Goal: Information Seeking & Learning: Check status

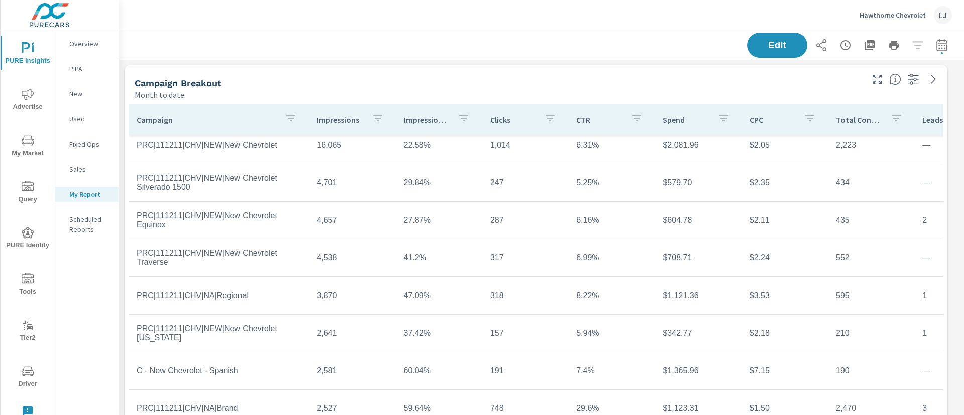
scroll to position [5, 0]
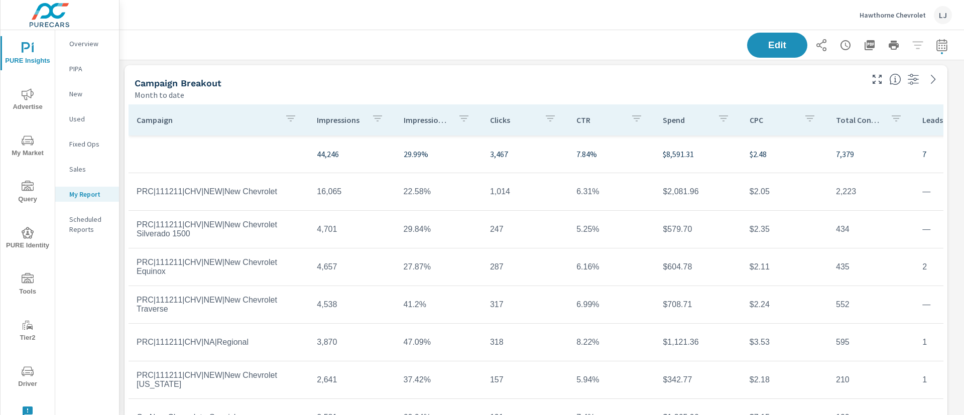
click at [17, 106] on span "Advertise" at bounding box center [28, 100] width 48 height 25
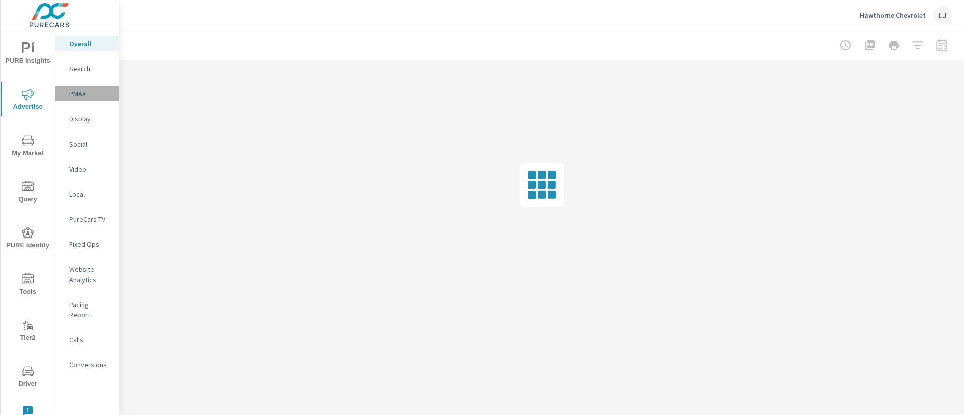
click at [80, 91] on p "PMAX" at bounding box center [90, 94] width 42 height 10
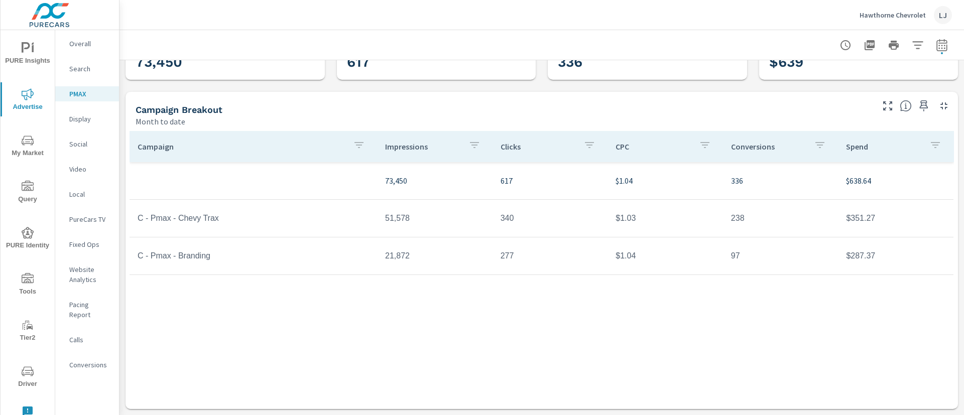
scroll to position [55, 0]
click at [920, 107] on icon "button" at bounding box center [924, 107] width 9 height 11
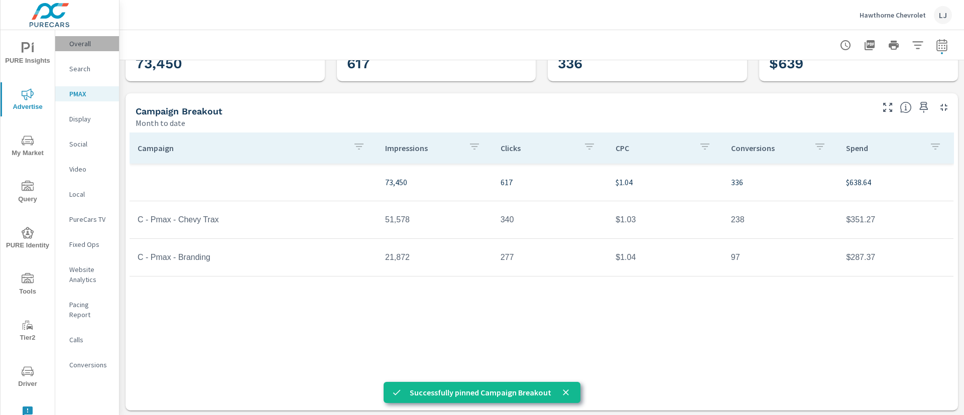
click at [86, 50] on div "Overall" at bounding box center [87, 43] width 64 height 15
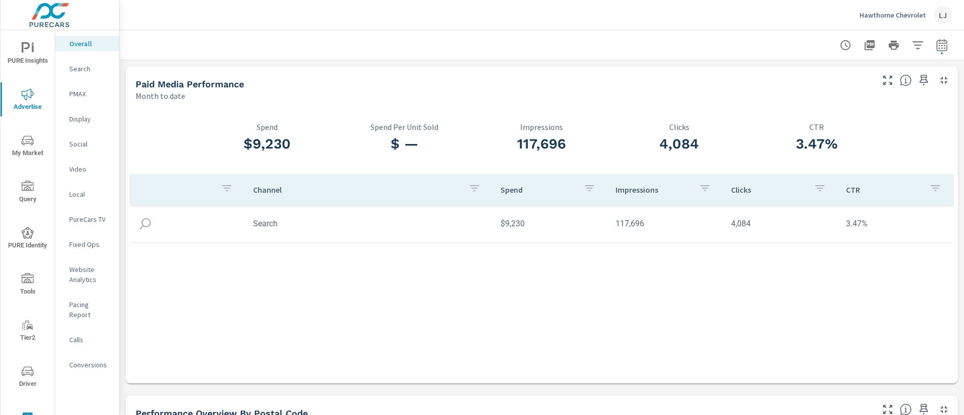
scroll to position [1, 0]
click at [882, 85] on icon "button" at bounding box center [888, 79] width 12 height 12
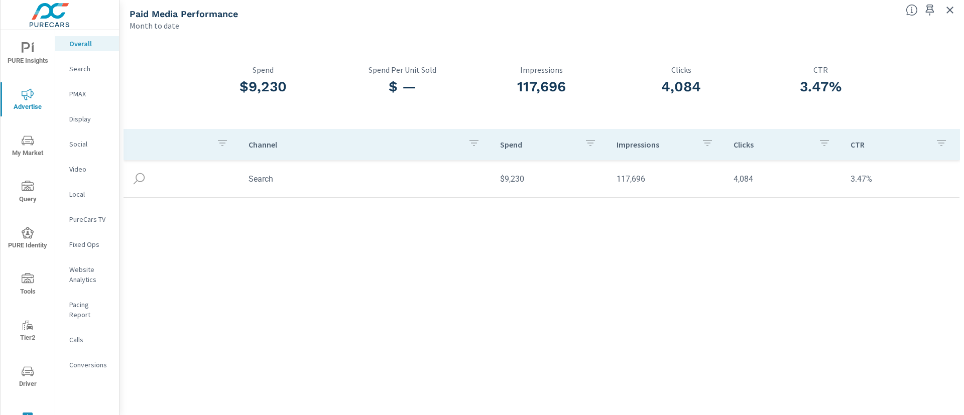
click at [220, 149] on icon "button" at bounding box center [222, 143] width 12 height 12
click at [220, 149] on div at bounding box center [482, 207] width 964 height 415
click at [952, 12] on icon "button" at bounding box center [950, 10] width 7 height 7
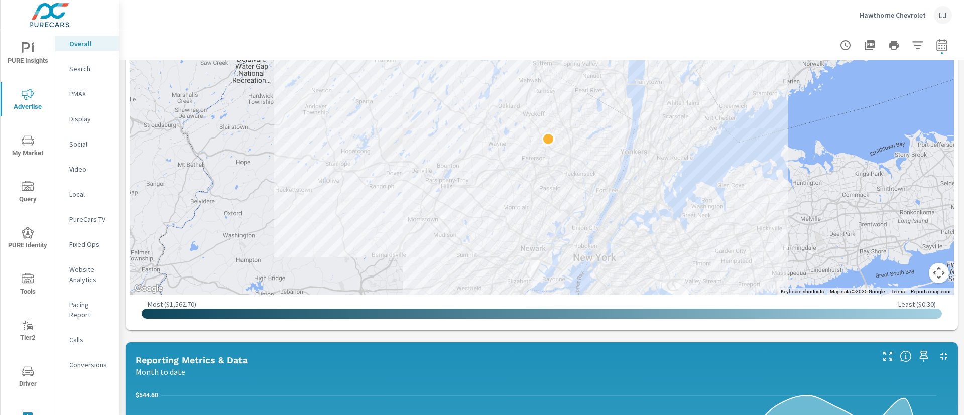
scroll to position [467, 0]
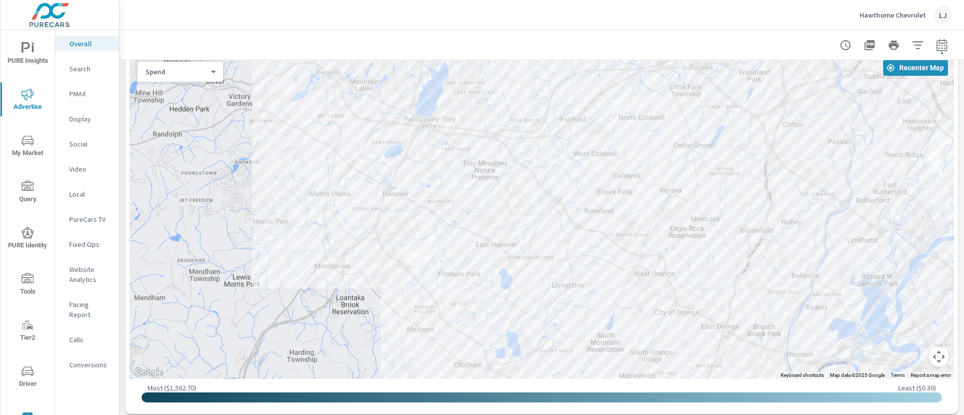
scroll to position [381, 0]
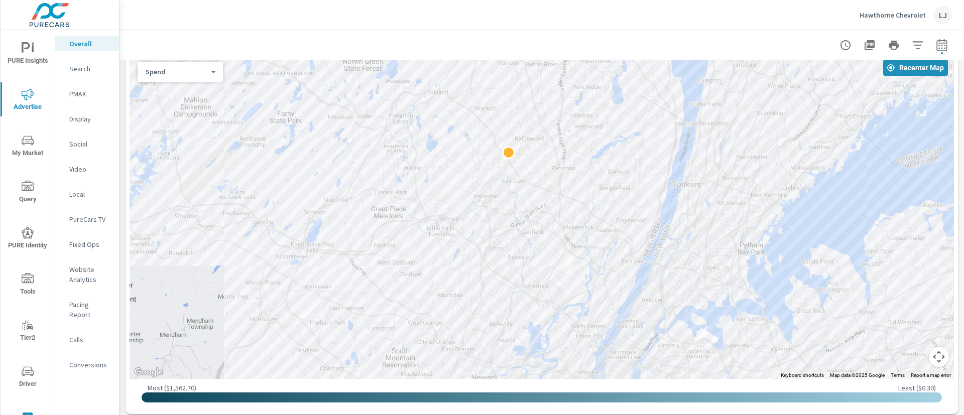
drag, startPoint x: 851, startPoint y: 129, endPoint x: 593, endPoint y: 205, distance: 268.7
click at [593, 205] on div at bounding box center [542, 216] width 825 height 325
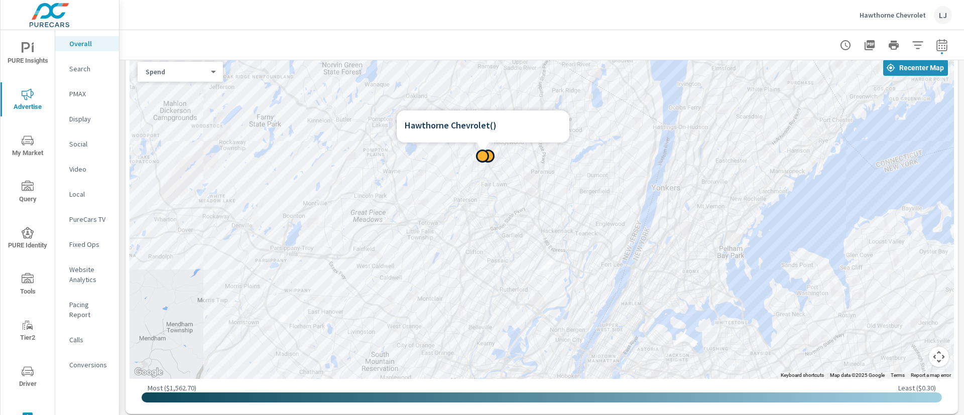
click at [483, 155] on div at bounding box center [482, 156] width 13 height 13
click at [78, 64] on p "Search" at bounding box center [90, 69] width 42 height 10
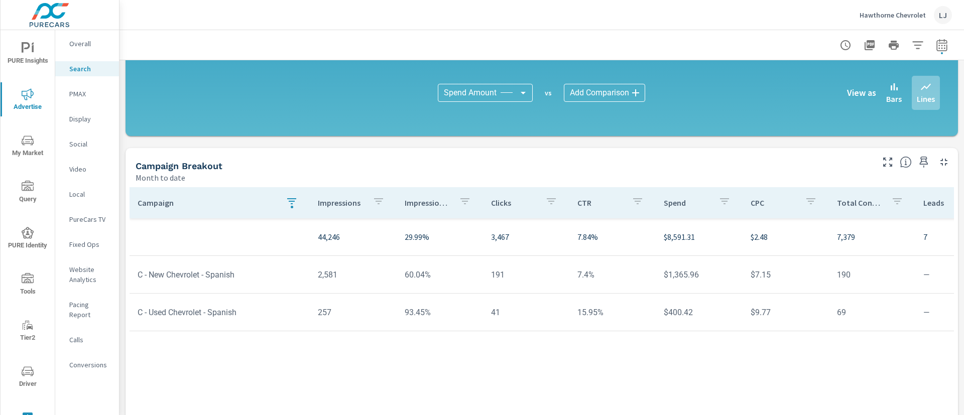
scroll to position [669, 0]
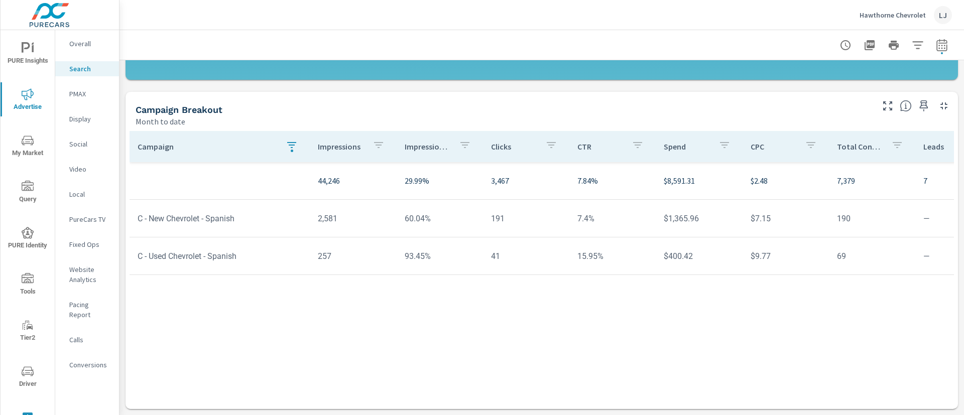
scroll to position [715, 0]
click at [76, 44] on p "Overall" at bounding box center [90, 44] width 42 height 10
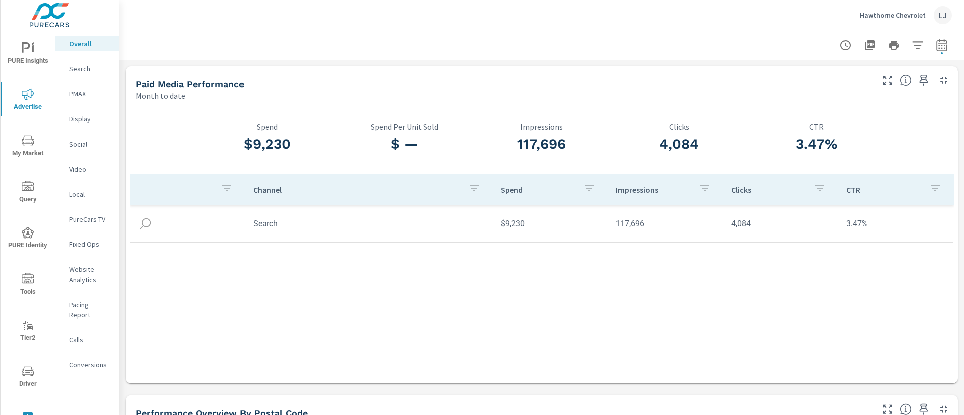
click at [80, 91] on p "PMAX" at bounding box center [90, 94] width 42 height 10
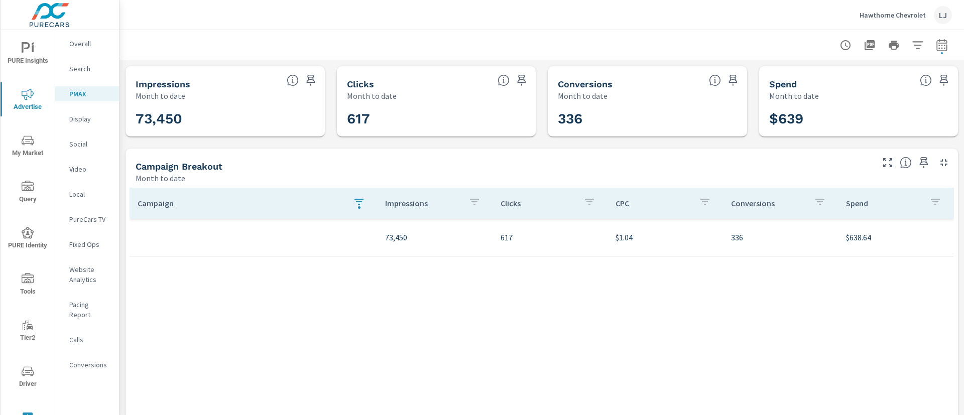
click at [362, 204] on button "button" at bounding box center [359, 203] width 20 height 23
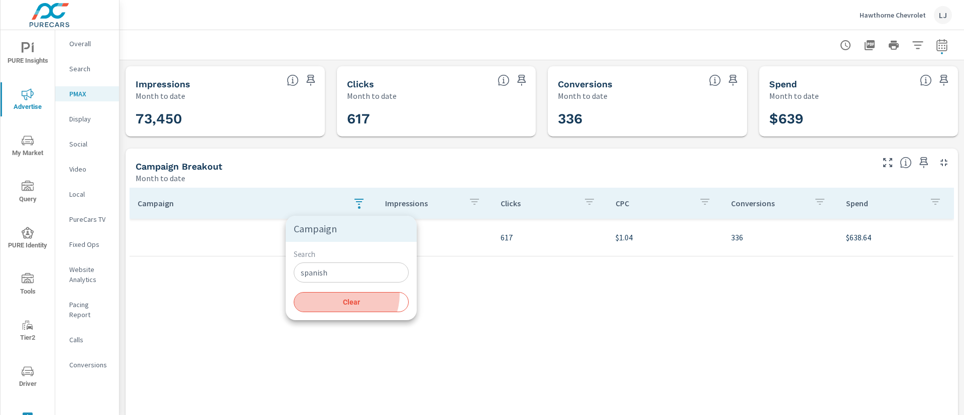
click at [340, 296] on button "Clear" at bounding box center [351, 302] width 115 height 20
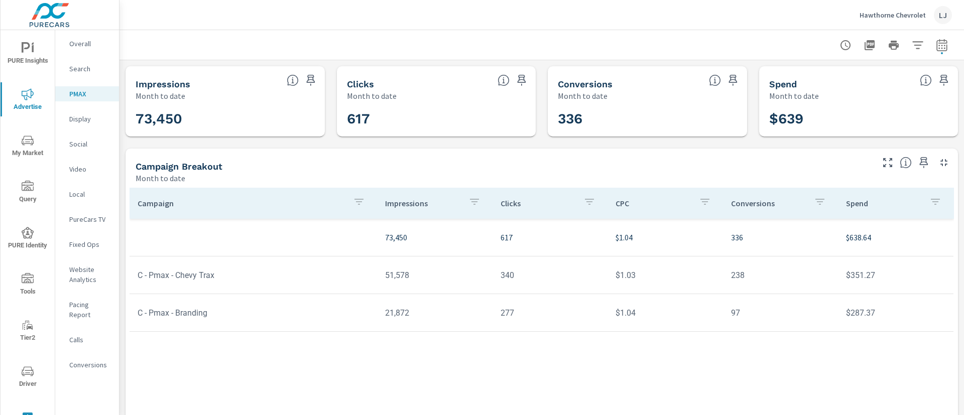
click at [273, 212] on div "Campaign" at bounding box center [254, 203] width 232 height 23
click at [920, 162] on icon "button" at bounding box center [924, 162] width 9 height 11
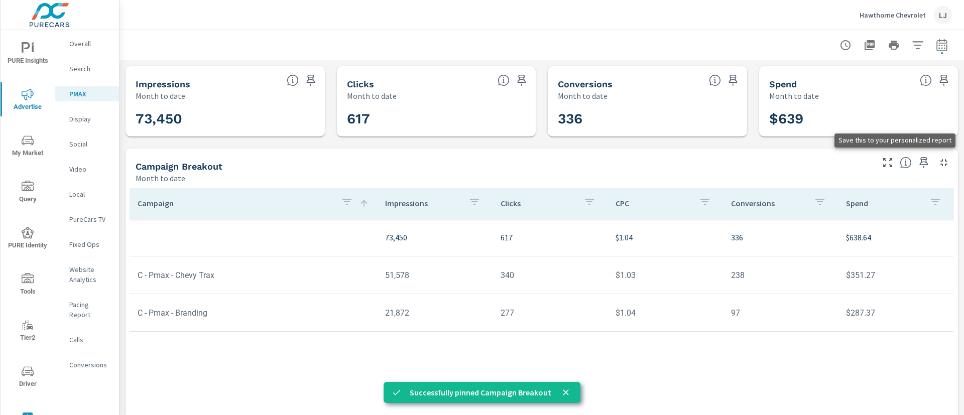
click at [24, 42] on icon "nav menu" at bounding box center [26, 47] width 9 height 11
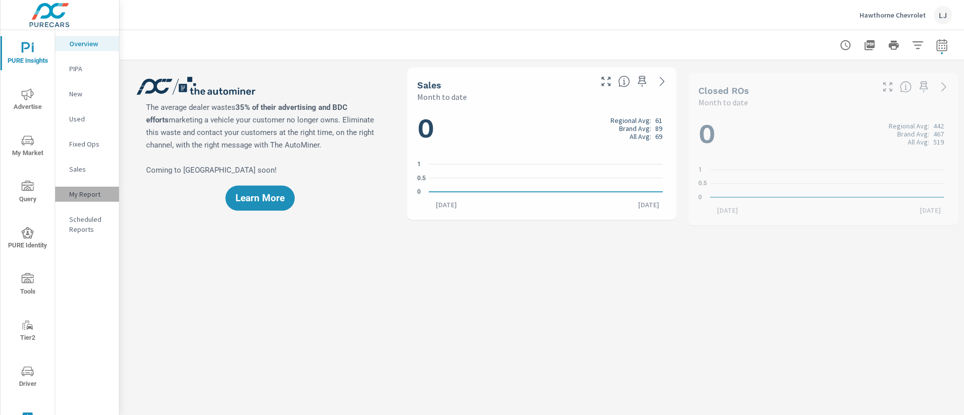
click at [85, 196] on p "My Report" at bounding box center [90, 194] width 42 height 10
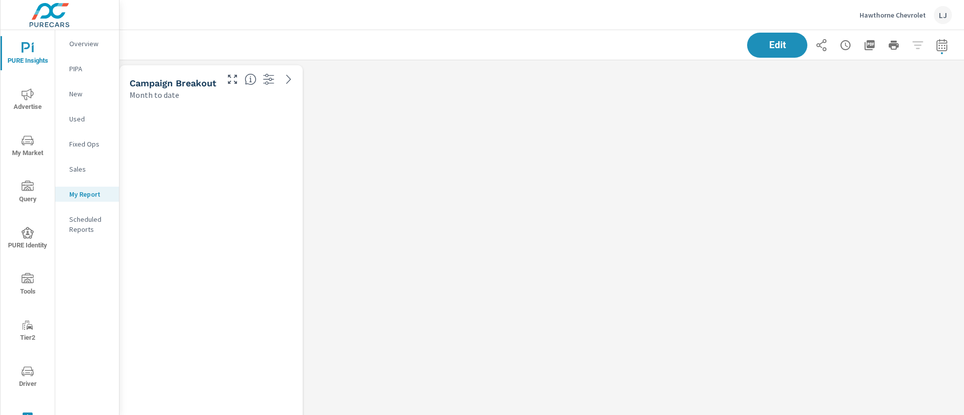
scroll to position [1415, 857]
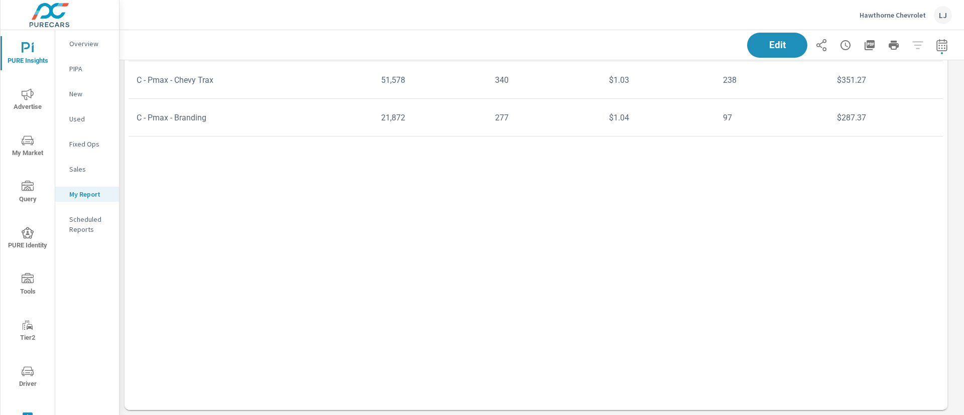
scroll to position [810, 0]
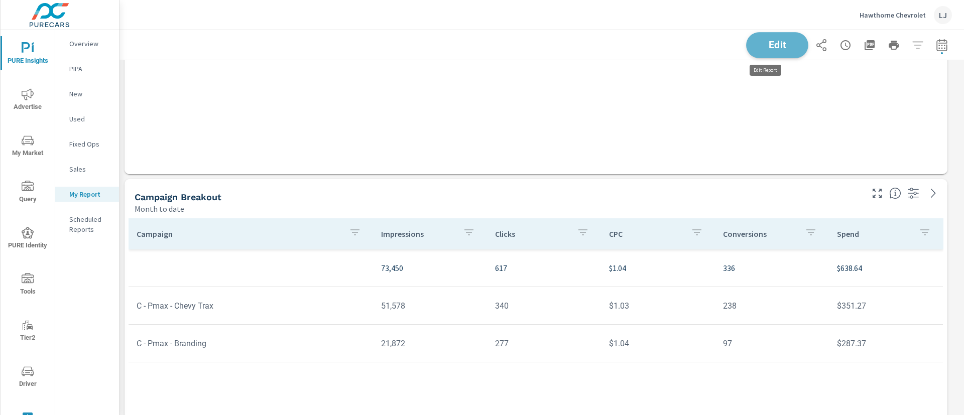
click at [746, 43] on button "Edit" at bounding box center [777, 45] width 62 height 26
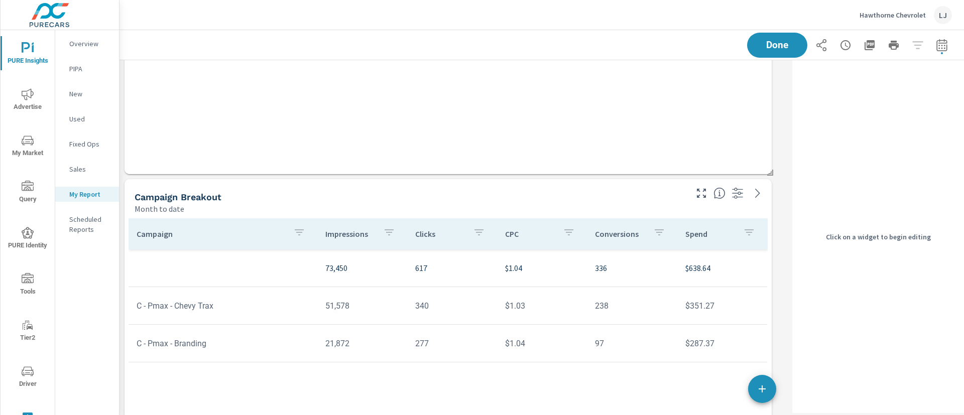
scroll to position [1415, 681]
click at [610, 198] on div "Campaign Breakout" at bounding box center [410, 197] width 551 height 12
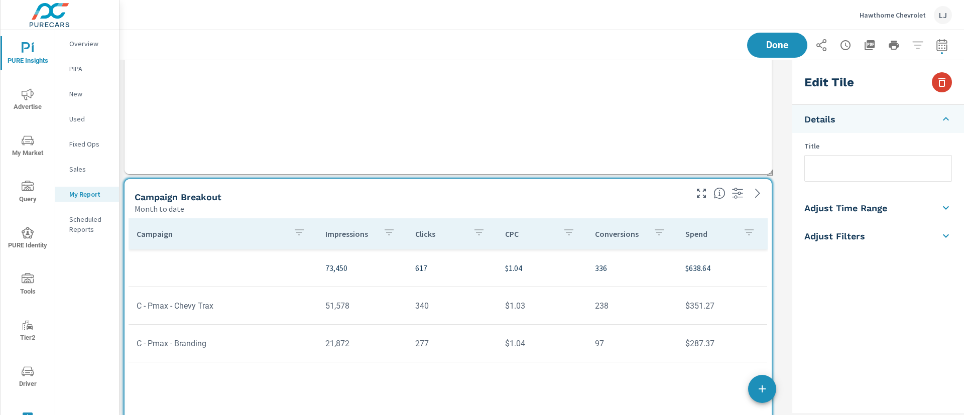
click at [944, 78] on icon "button" at bounding box center [942, 82] width 7 height 9
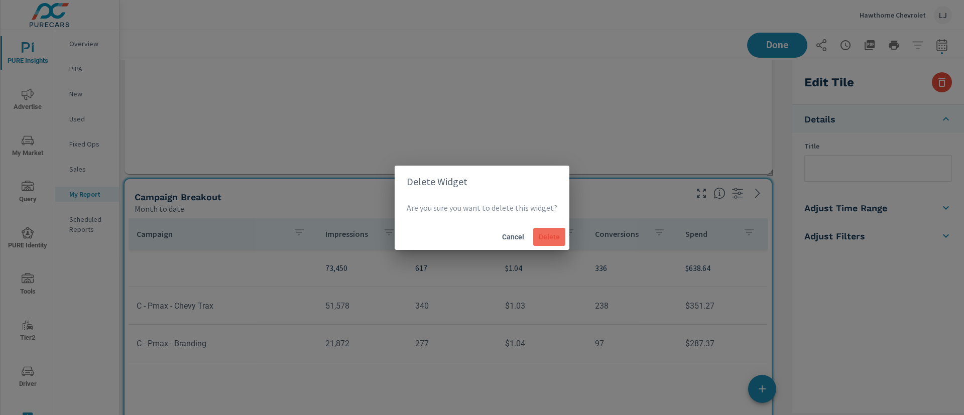
click at [554, 233] on span "Delete" at bounding box center [549, 237] width 24 height 9
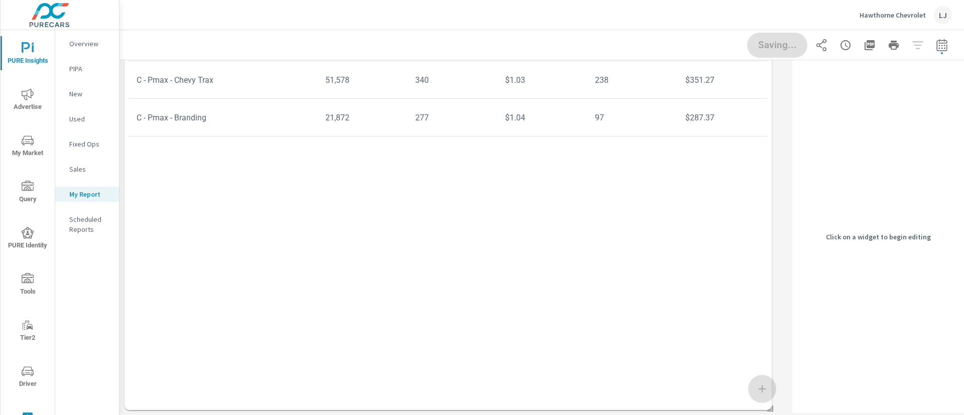
scroll to position [574, 0]
click at [24, 95] on icon "nav menu" at bounding box center [28, 94] width 12 height 12
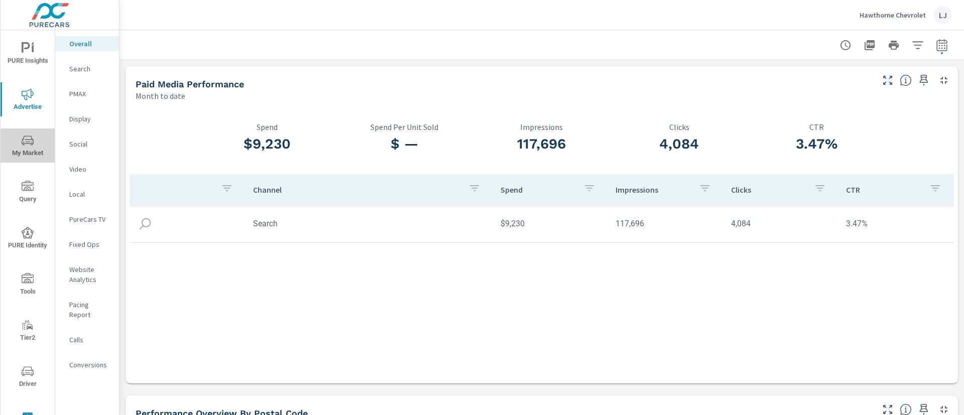
click at [31, 144] on icon "nav menu" at bounding box center [28, 141] width 12 height 12
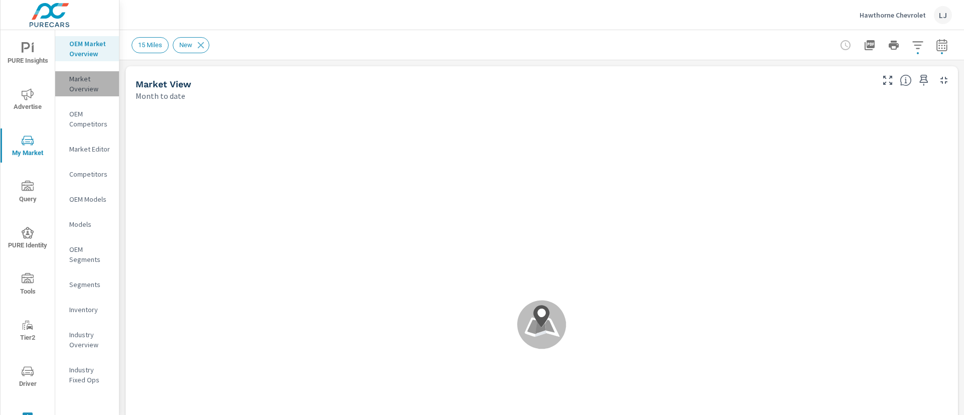
click at [90, 83] on p "Market Overview" at bounding box center [90, 84] width 42 height 20
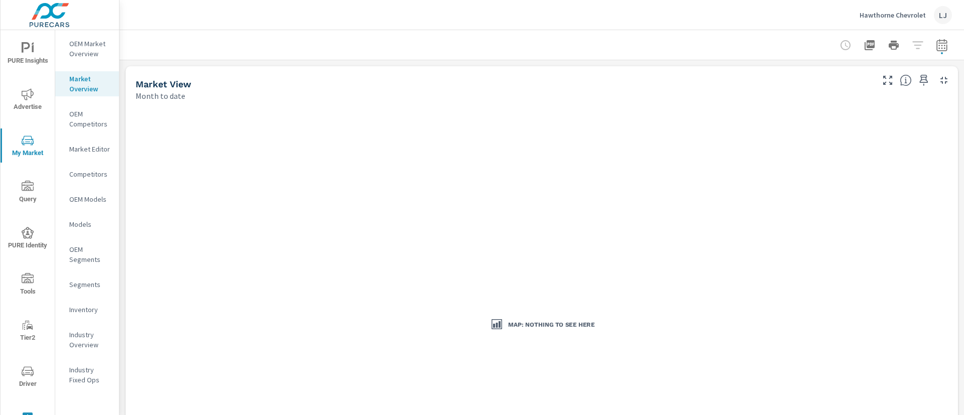
click at [936, 44] on icon "button" at bounding box center [942, 45] width 12 height 12
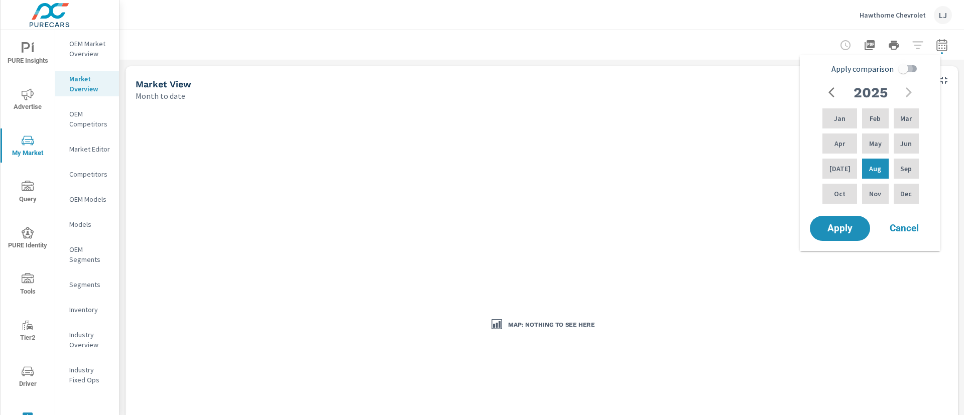
click at [900, 72] on input "Apply comparison" at bounding box center [903, 68] width 57 height 19
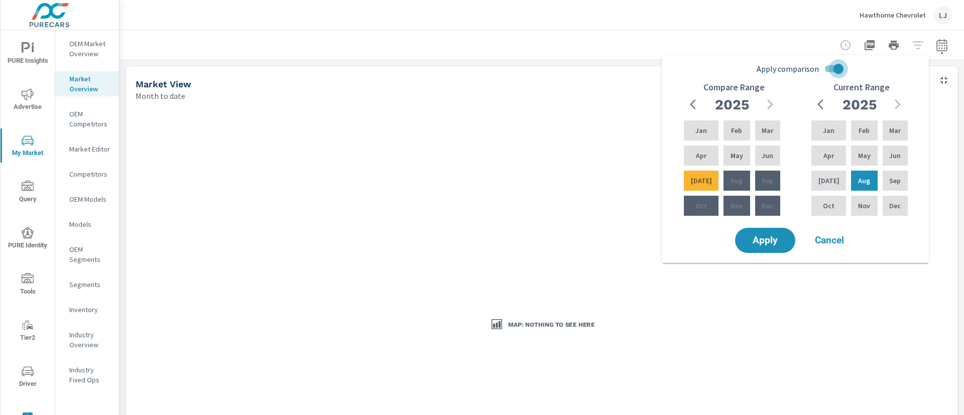
click at [833, 69] on input "Apply comparison" at bounding box center [838, 68] width 57 height 19
checkbox input "false"
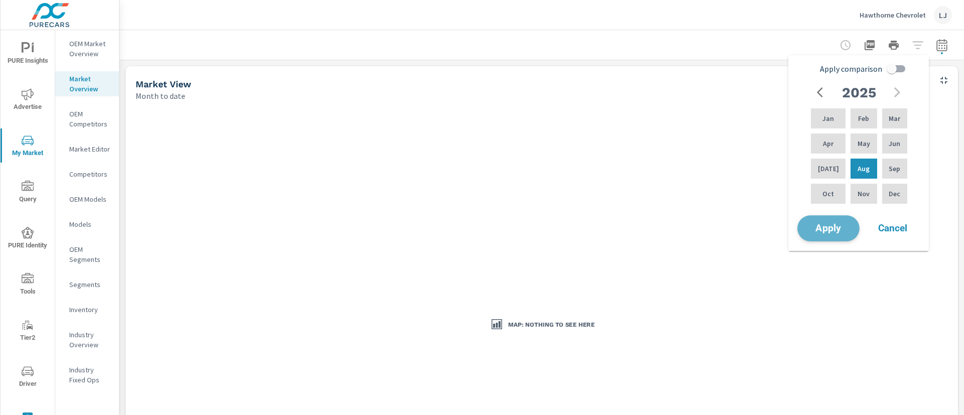
click at [838, 230] on span "Apply" at bounding box center [828, 229] width 41 height 10
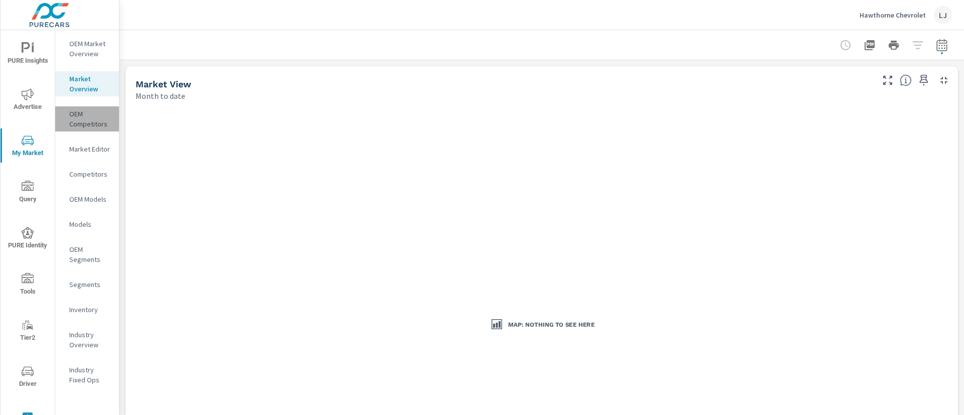
click at [89, 114] on p "OEM Competitors" at bounding box center [90, 119] width 42 height 20
click at [937, 48] on icon "button" at bounding box center [942, 45] width 11 height 12
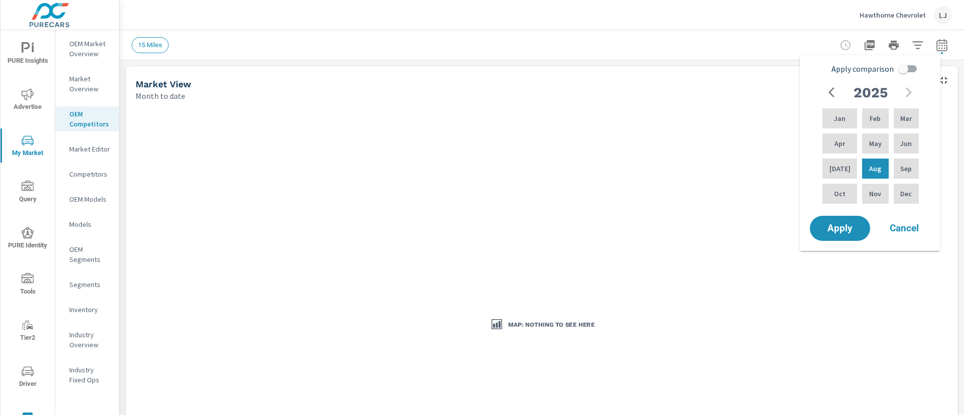
click at [28, 81] on div "PURE Insights Advertise My Market Query PURE Identity Tools Tier2 Driver Leave …" at bounding box center [28, 238] width 54 height 416
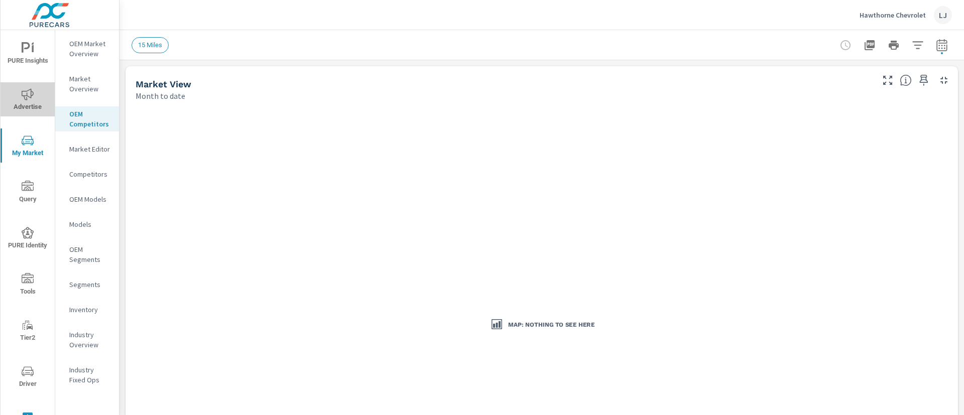
click at [33, 95] on span "Advertise" at bounding box center [28, 100] width 48 height 25
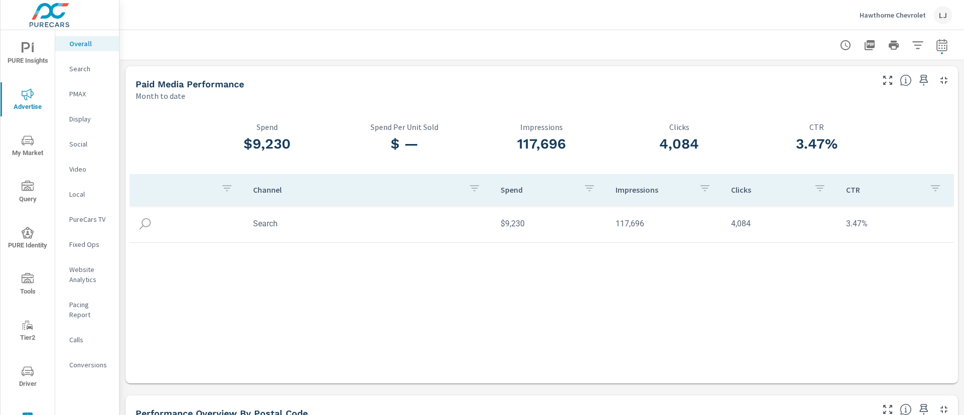
click at [80, 338] on nav "Overall Search PMAX Display Social Video Local PureCars TV Fixed Ops Website An…" at bounding box center [87, 208] width 64 height 357
click at [80, 335] on p "Calls" at bounding box center [90, 340] width 42 height 10
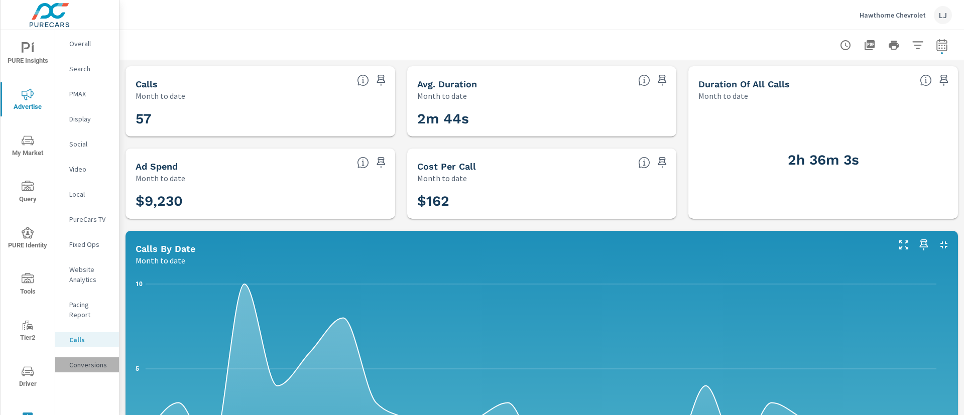
click at [90, 358] on div "Conversions" at bounding box center [87, 365] width 64 height 15
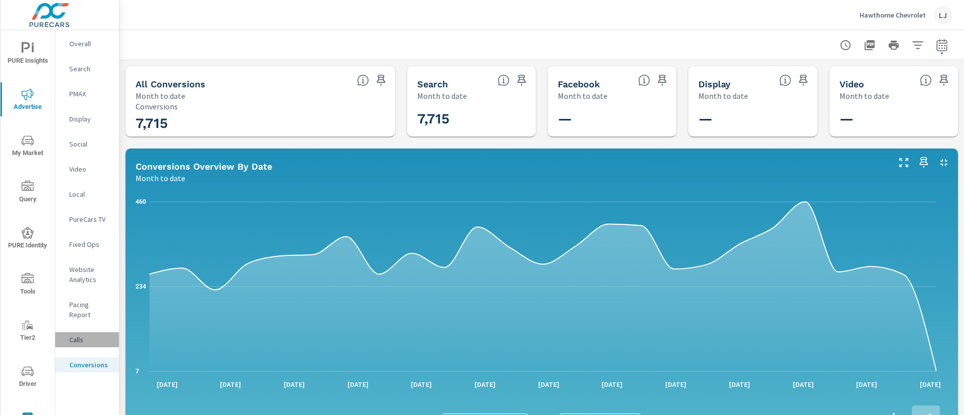
click at [78, 335] on p "Calls" at bounding box center [90, 340] width 42 height 10
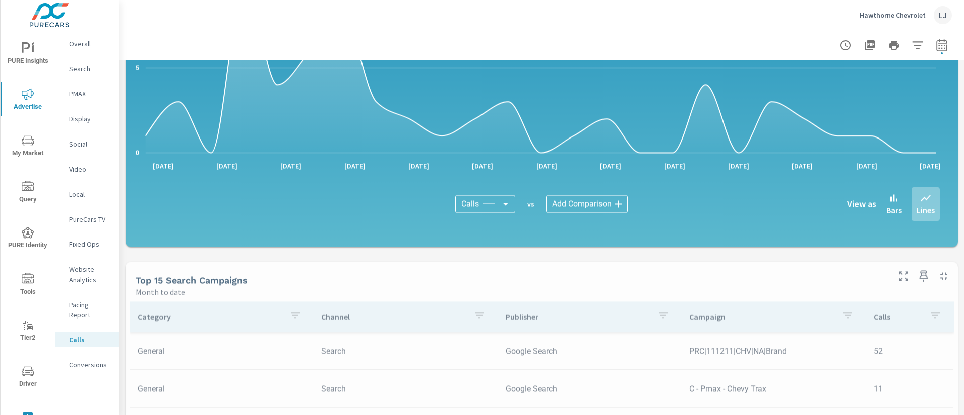
scroll to position [603, 0]
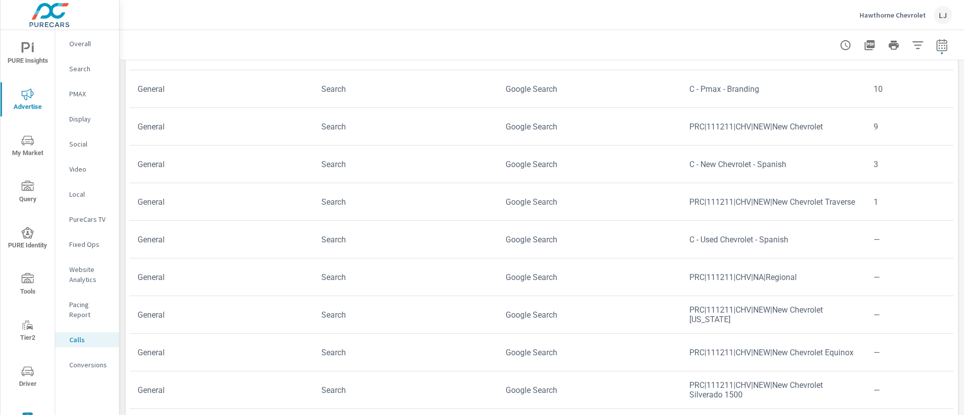
scroll to position [60, 0]
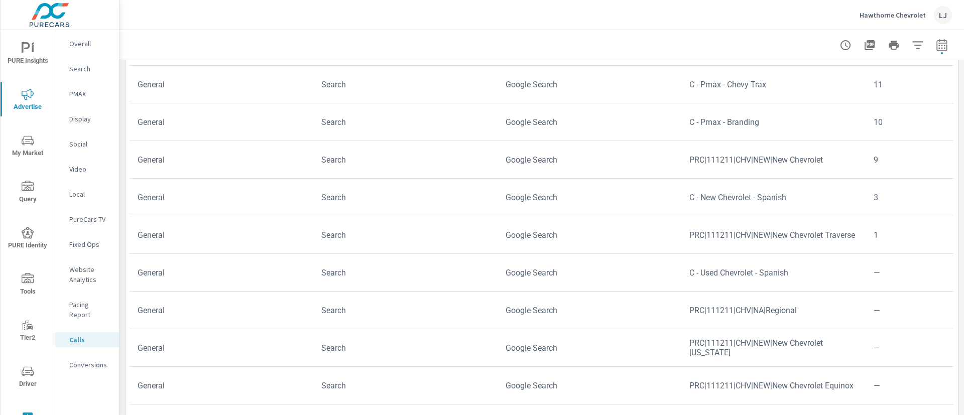
click at [84, 360] on p "Conversions" at bounding box center [90, 365] width 42 height 10
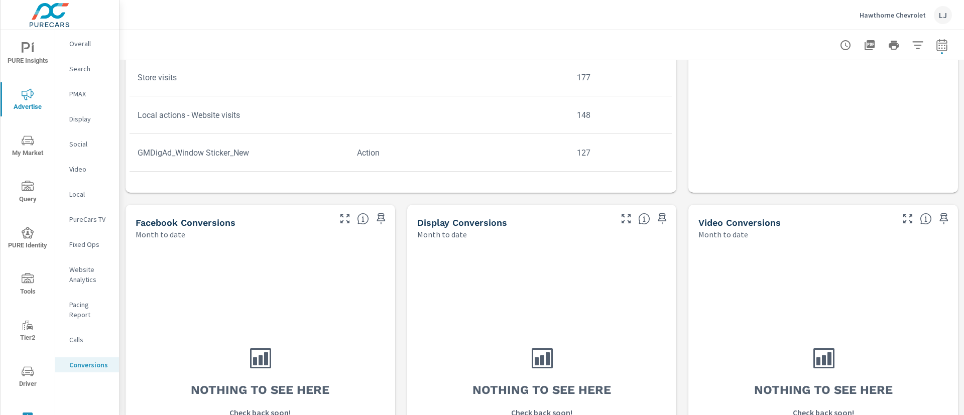
scroll to position [377, 0]
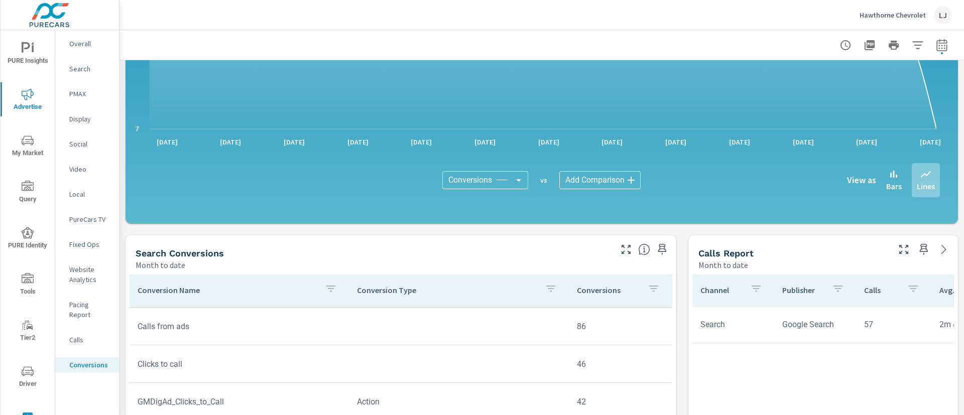
scroll to position [339, 0]
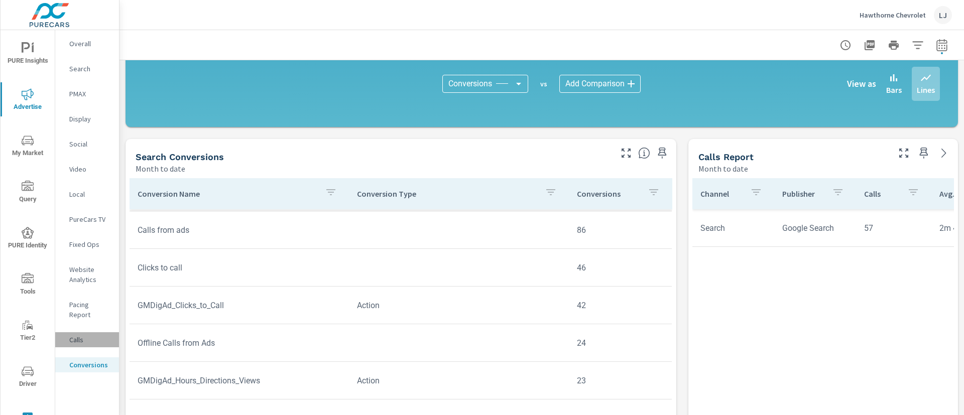
click at [80, 335] on p "Calls" at bounding box center [90, 340] width 42 height 10
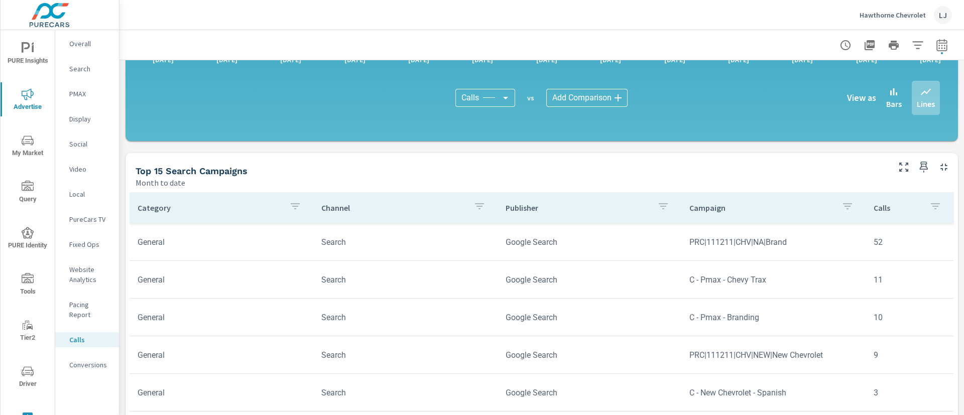
scroll to position [483, 0]
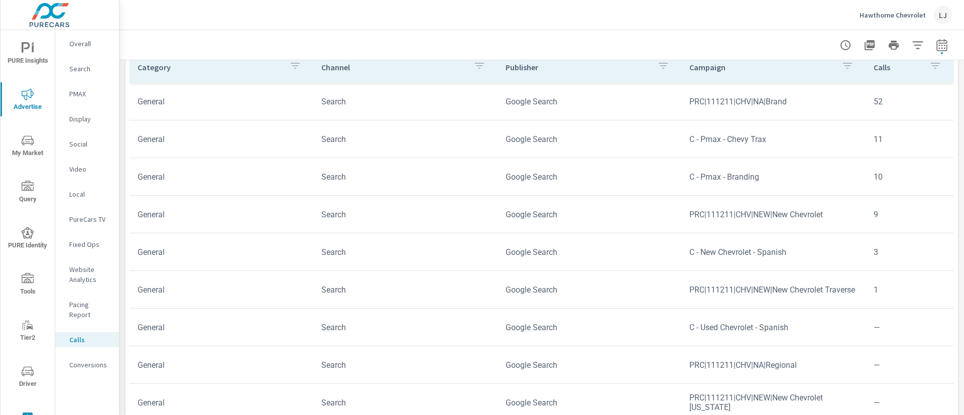
scroll to position [555, 0]
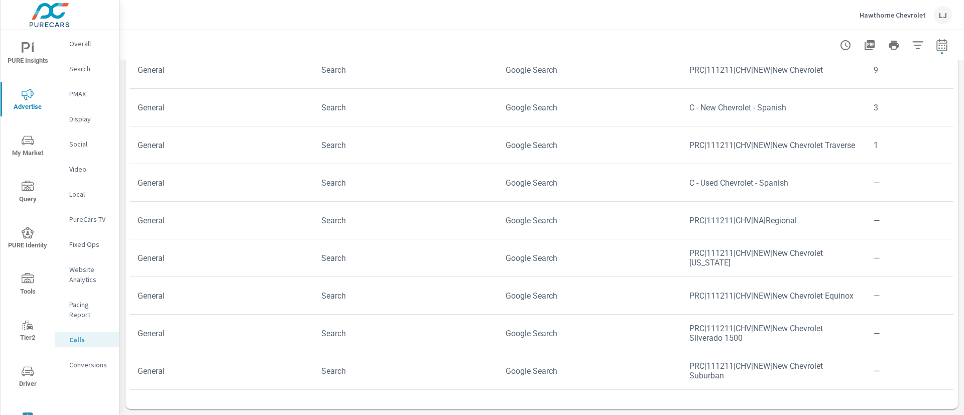
scroll to position [38, 0]
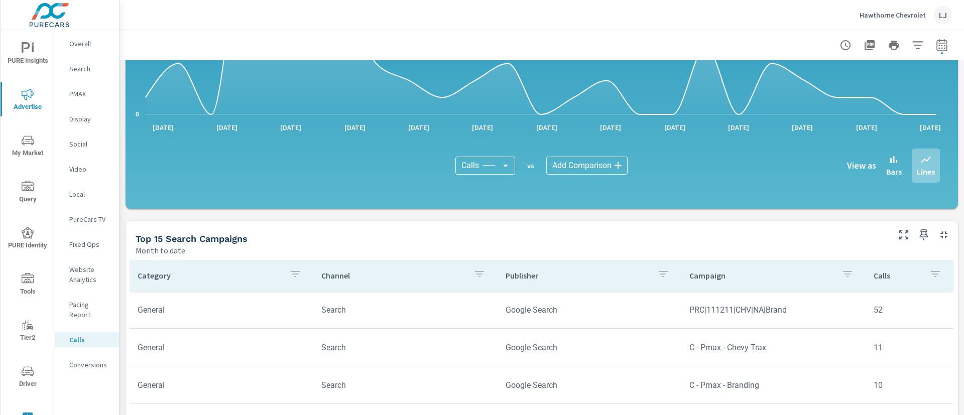
scroll to position [332, 0]
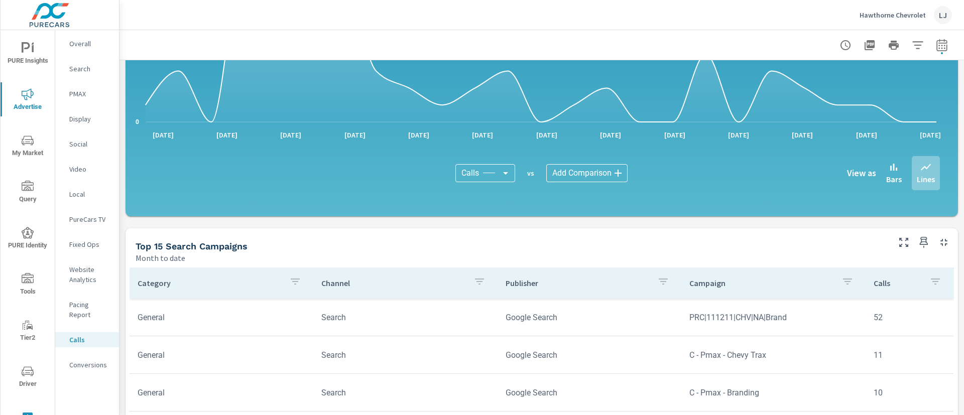
click at [32, 61] on span "PURE Insights" at bounding box center [28, 54] width 48 height 25
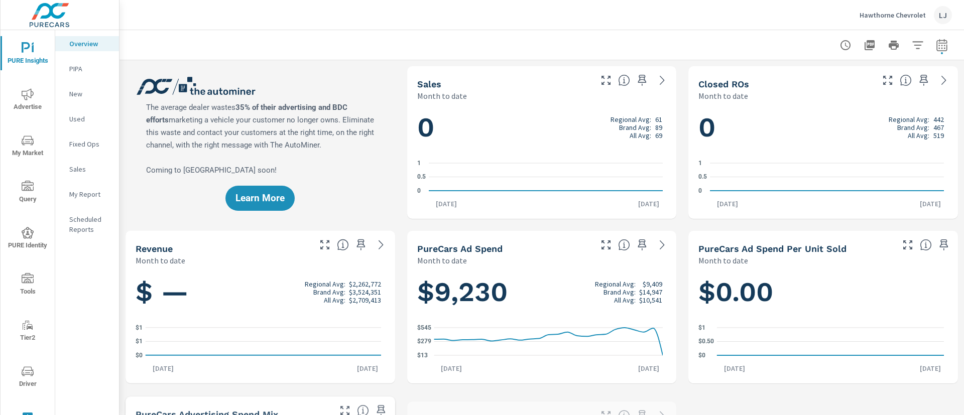
scroll to position [1, 0]
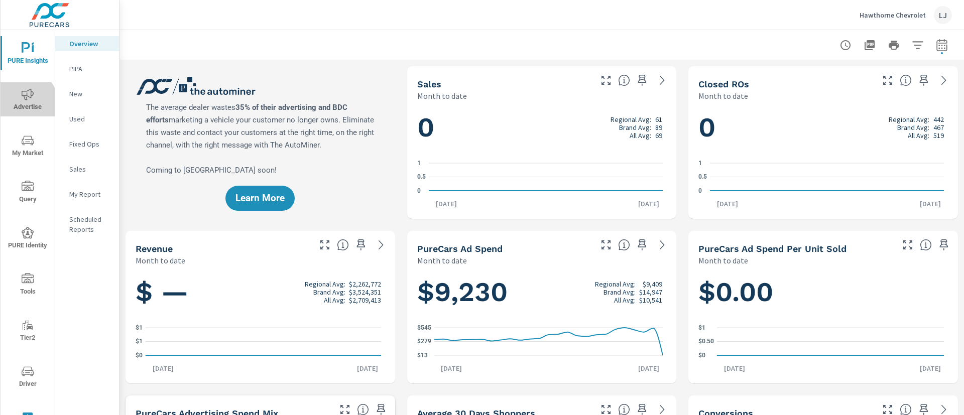
click at [20, 106] on span "Advertise" at bounding box center [28, 100] width 48 height 25
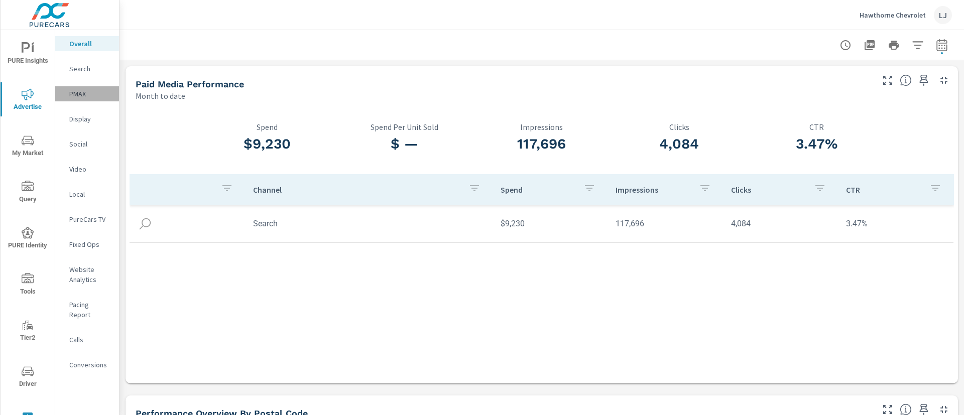
click at [85, 96] on p "PMAX" at bounding box center [90, 94] width 42 height 10
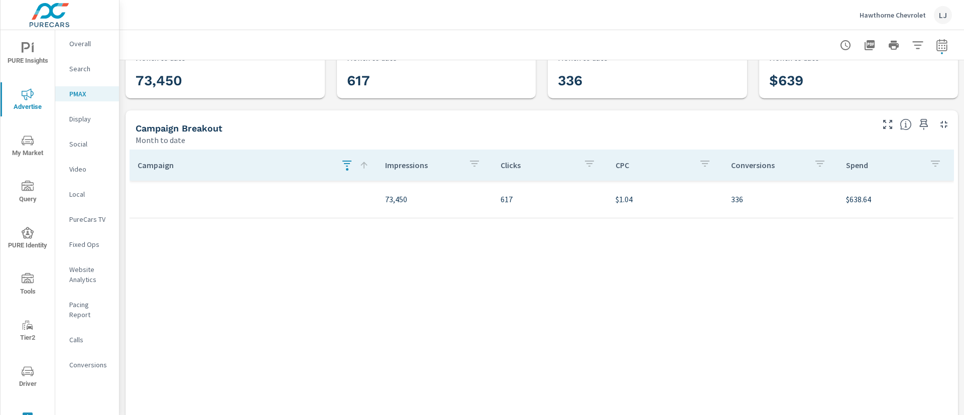
scroll to position [57, 0]
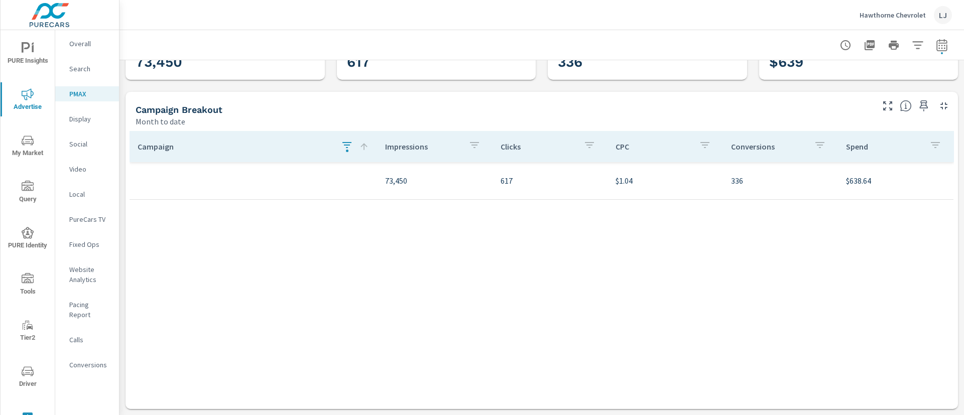
click at [342, 147] on icon "button" at bounding box center [347, 145] width 12 height 12
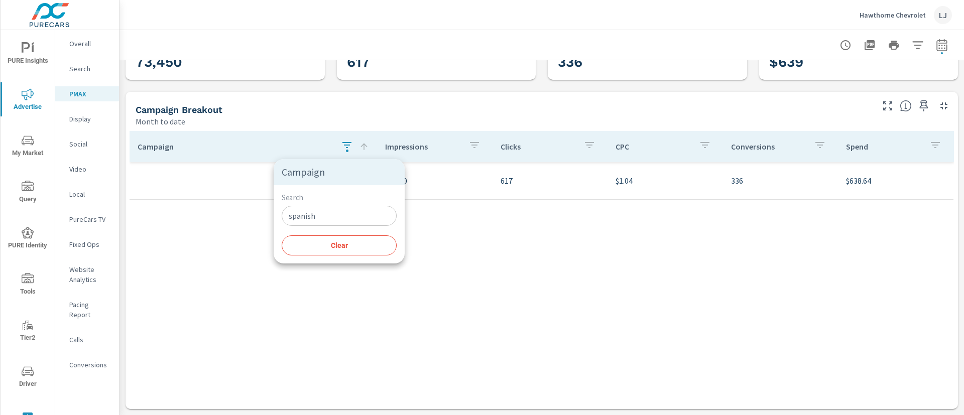
click at [323, 253] on button "Clear" at bounding box center [339, 246] width 115 height 20
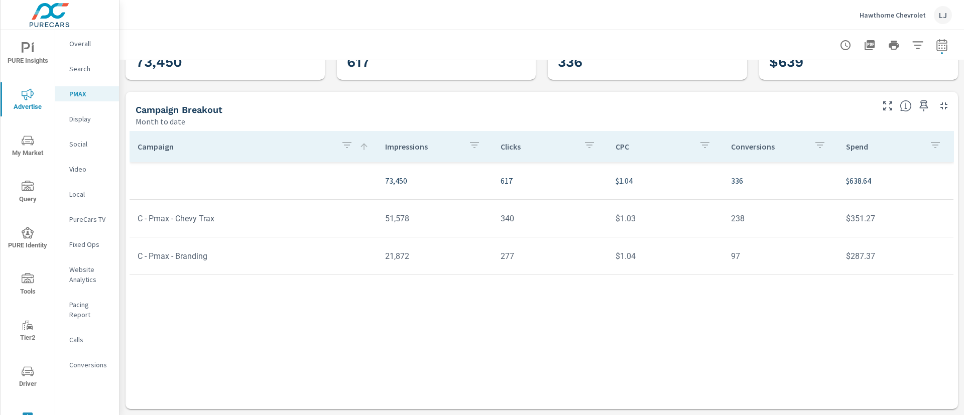
click at [378, 105] on div "Campaign Breakout" at bounding box center [504, 110] width 736 height 12
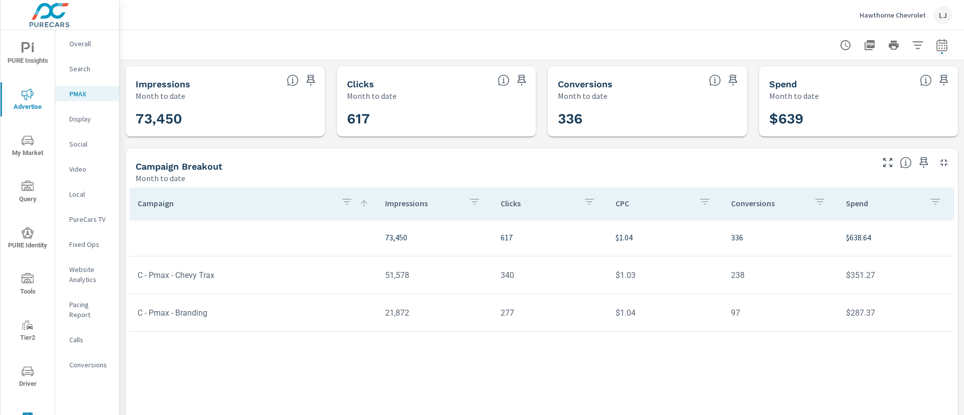
click at [82, 71] on p "Search" at bounding box center [90, 69] width 42 height 10
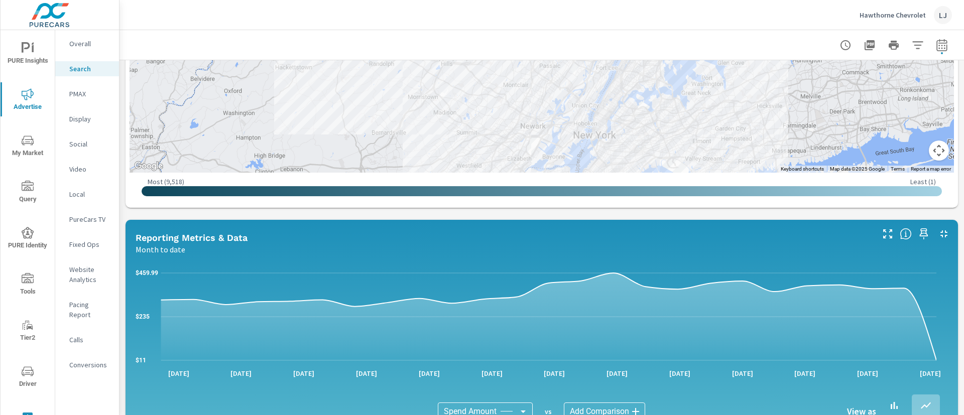
scroll to position [339, 0]
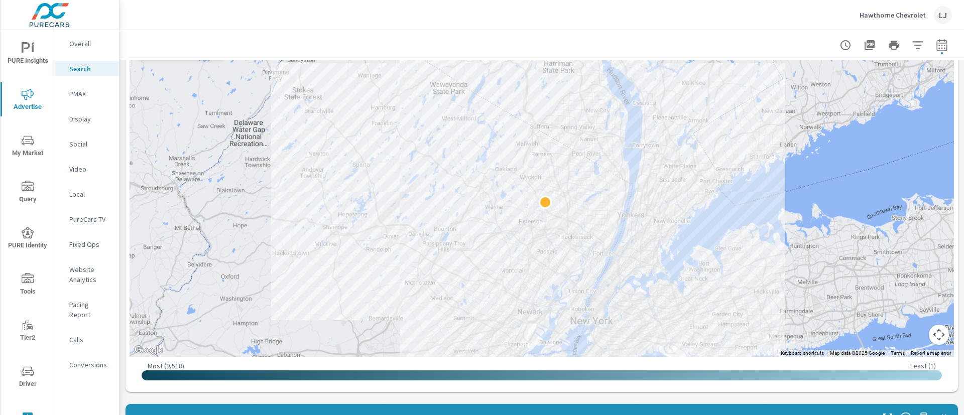
scroll to position [159, 0]
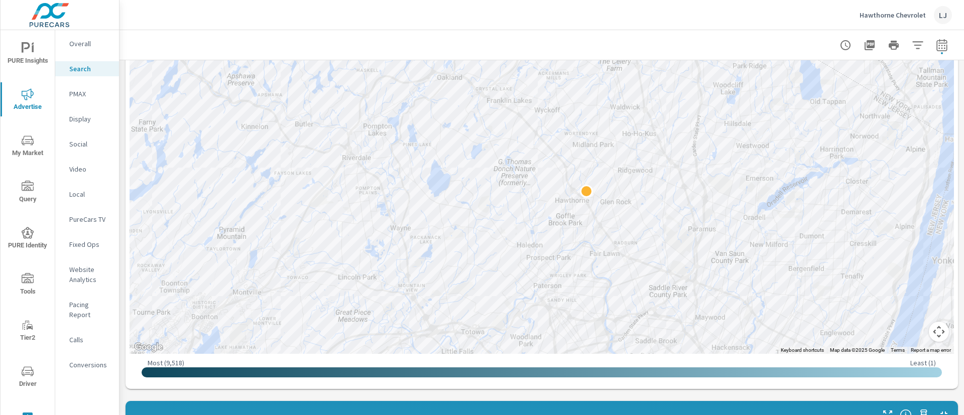
drag, startPoint x: 637, startPoint y: 109, endPoint x: 809, endPoint y: 177, distance: 184.9
click at [809, 177] on div at bounding box center [542, 191] width 825 height 325
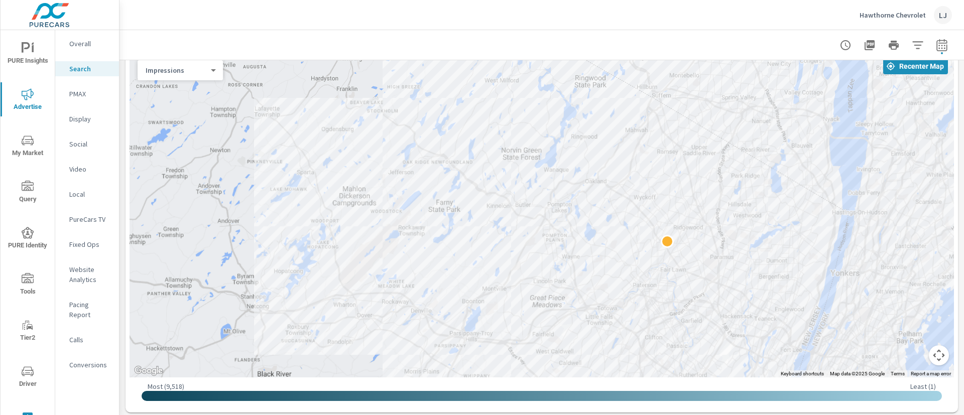
scroll to position [98, 0]
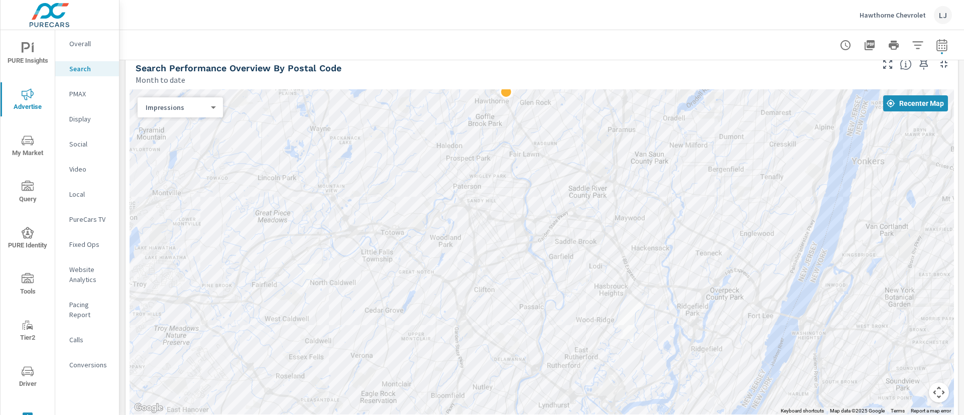
drag, startPoint x: 768, startPoint y: 337, endPoint x: 586, endPoint y: 154, distance: 257.9
click at [586, 154] on div at bounding box center [689, 254] width 643 height 362
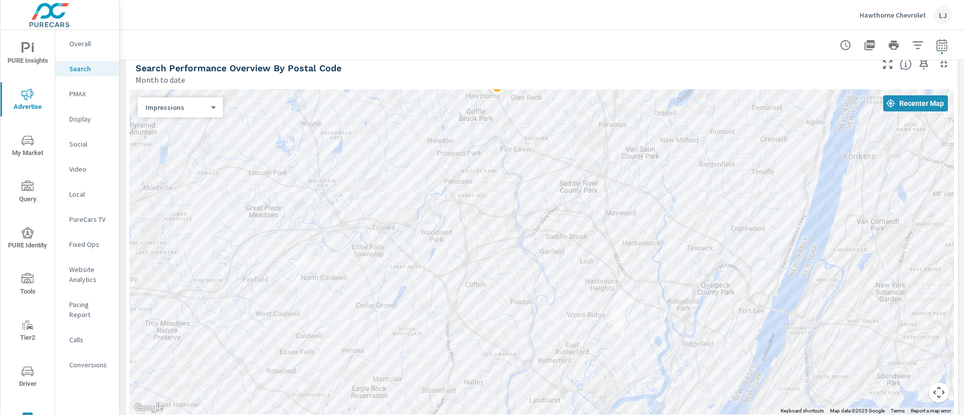
click at [89, 142] on p "Social" at bounding box center [90, 144] width 42 height 10
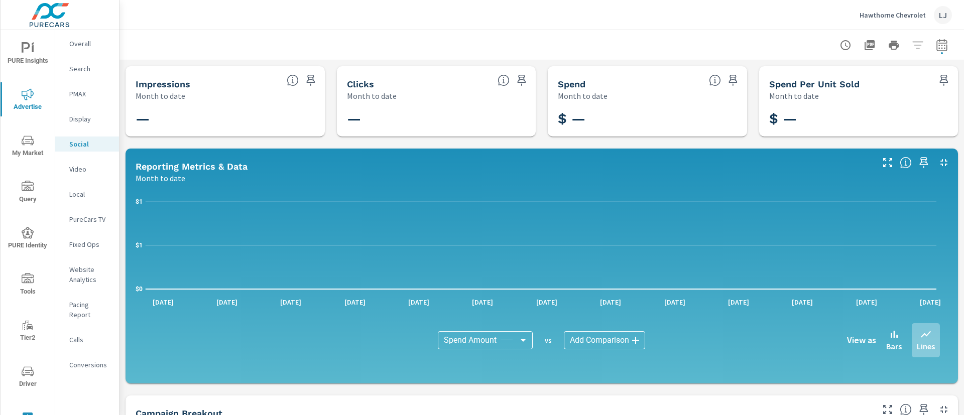
click at [82, 264] on div "Website Analytics" at bounding box center [87, 274] width 64 height 25
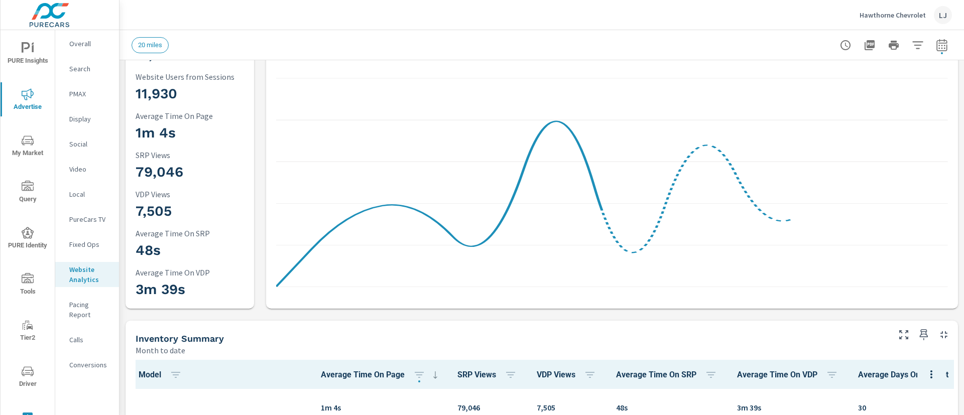
scroll to position [1, 0]
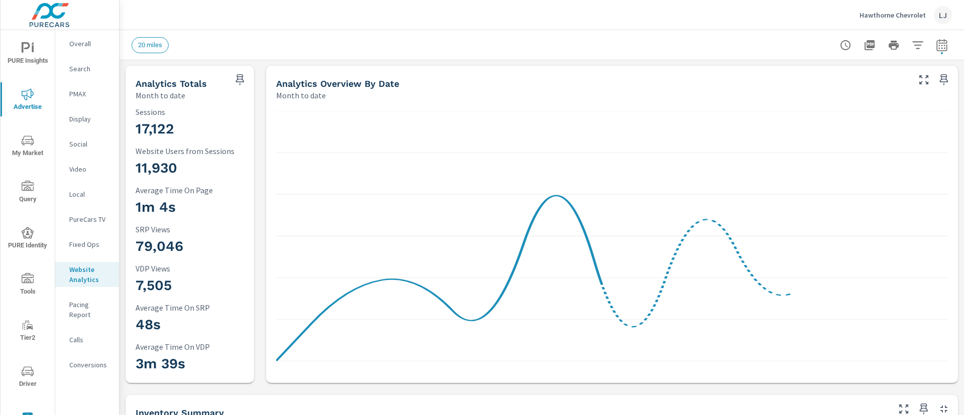
click at [75, 70] on p "Search" at bounding box center [90, 69] width 42 height 10
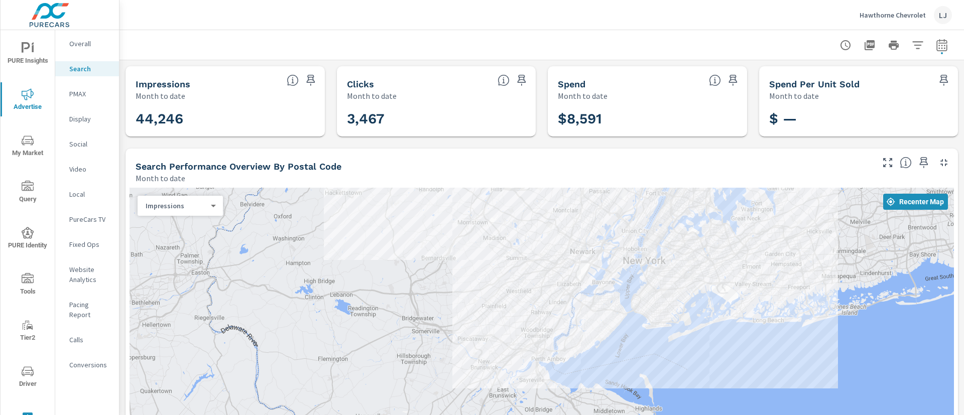
drag, startPoint x: 838, startPoint y: 342, endPoint x: 887, endPoint y: 127, distance: 220.8
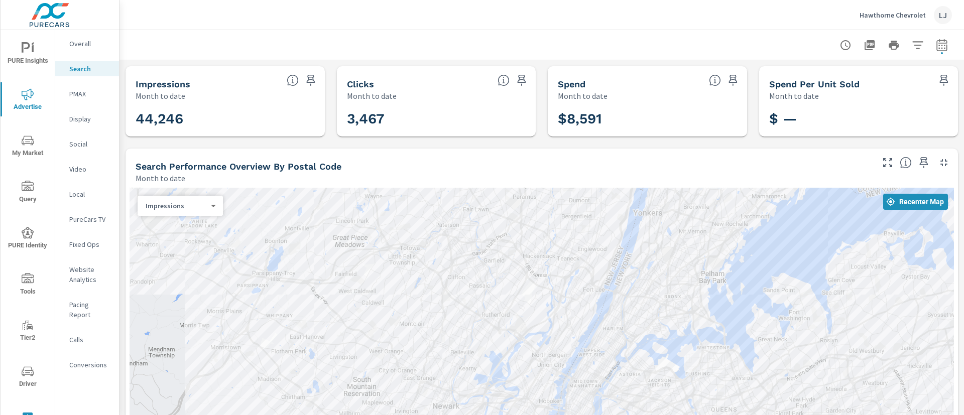
drag, startPoint x: 470, startPoint y: 262, endPoint x: 228, endPoint y: 434, distance: 297.3
click at [228, 415] on html "PURE Insights Advertise My Market Query PURE Identity Tools Tier2 Driver Leave …" at bounding box center [482, 207] width 964 height 415
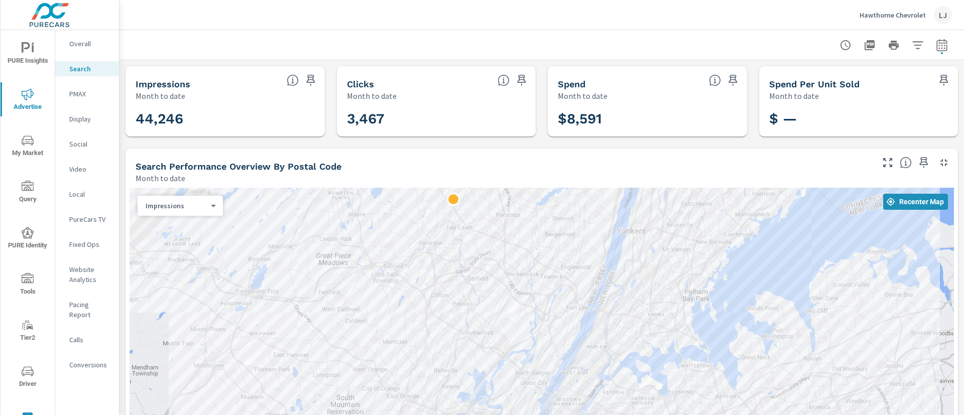
click at [183, 206] on body "PURE Insights Advertise My Market Query PURE Identity Tools Tier2 Driver Leave …" at bounding box center [482, 207] width 964 height 415
click at [196, 120] on div at bounding box center [482, 207] width 964 height 415
click at [79, 40] on p "Overall" at bounding box center [90, 44] width 42 height 10
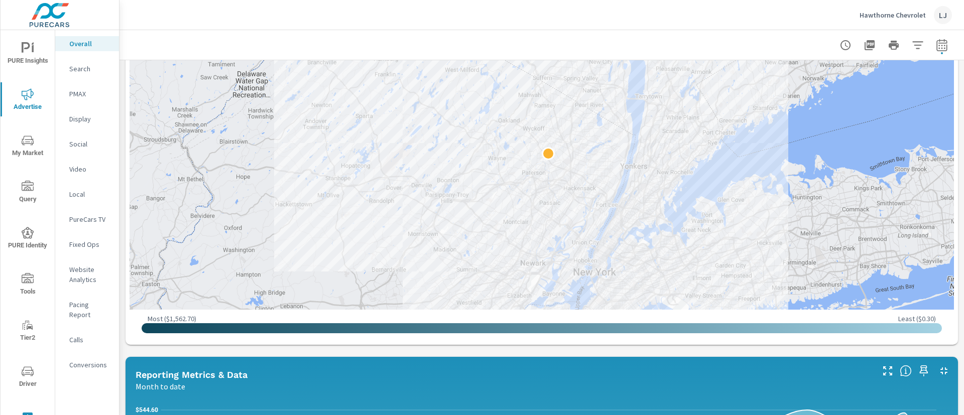
scroll to position [452, 0]
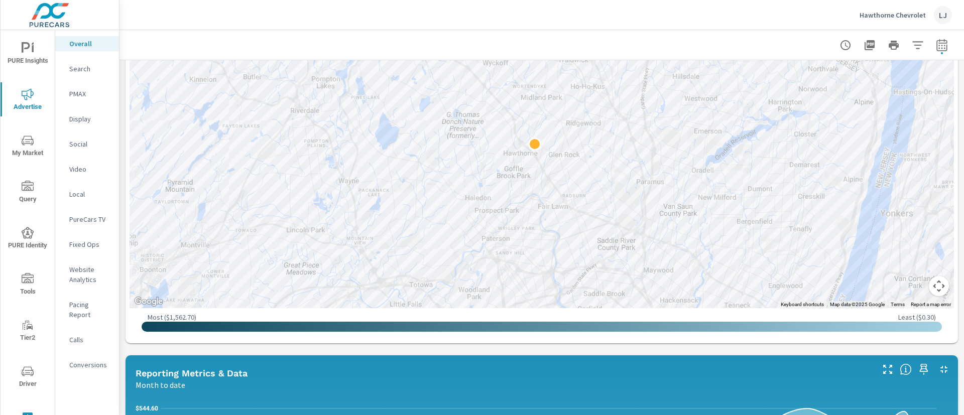
drag, startPoint x: 564, startPoint y: 131, endPoint x: 497, endPoint y: 268, distance: 153.0
click at [504, 288] on div at bounding box center [542, 145] width 825 height 325
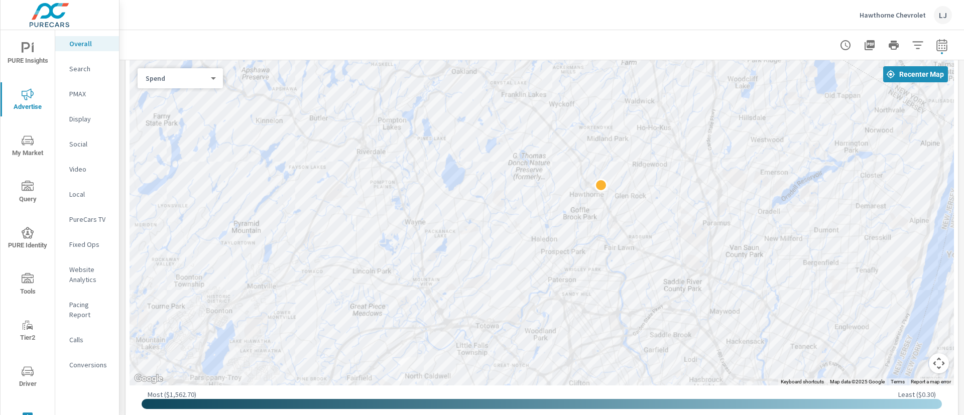
scroll to position [379, 0]
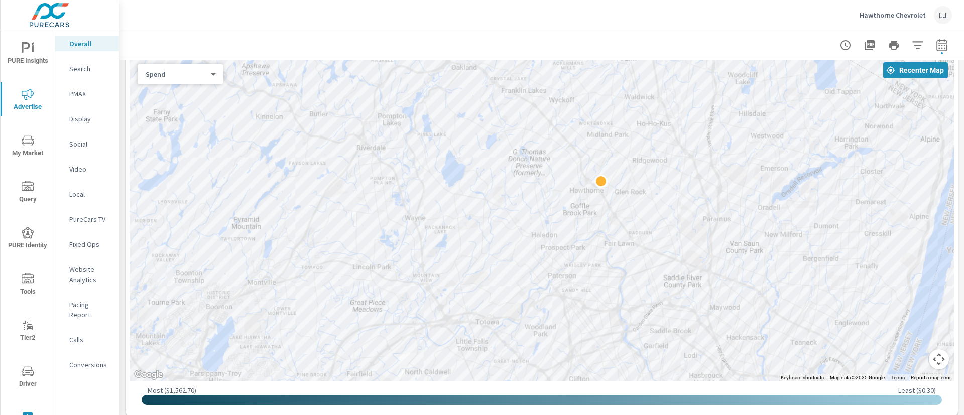
click at [32, 45] on icon "nav menu" at bounding box center [33, 49] width 2 height 8
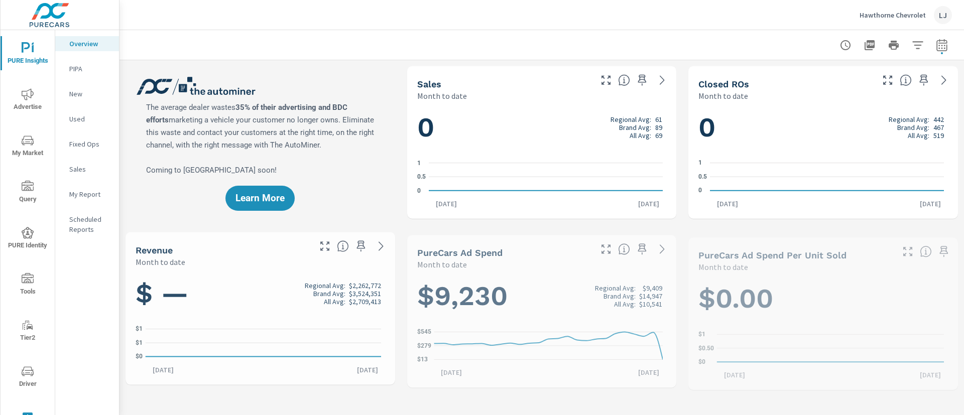
scroll to position [1, 0]
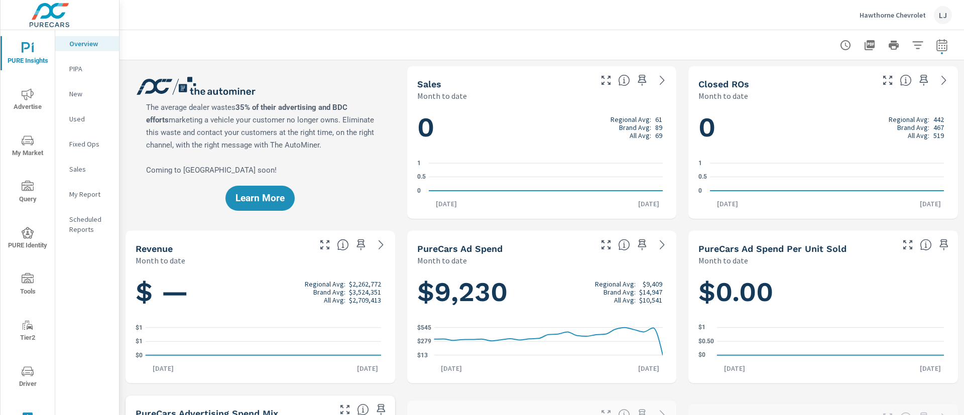
click at [90, 196] on p "My Report" at bounding box center [90, 194] width 42 height 10
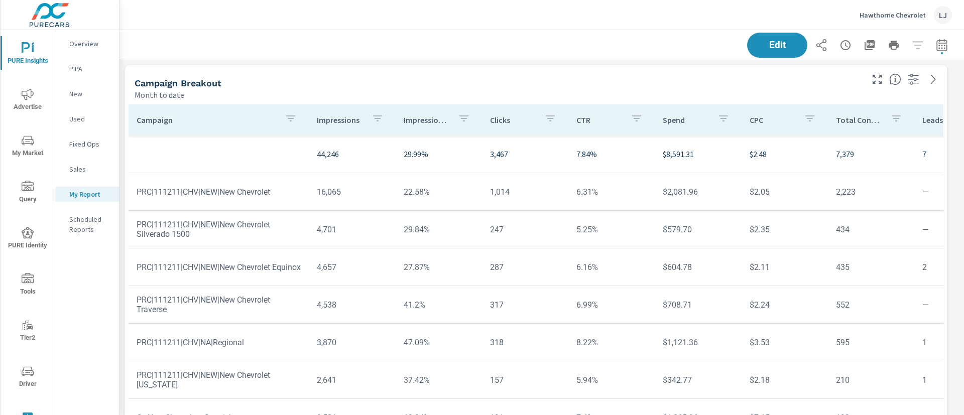
scroll to position [953, 857]
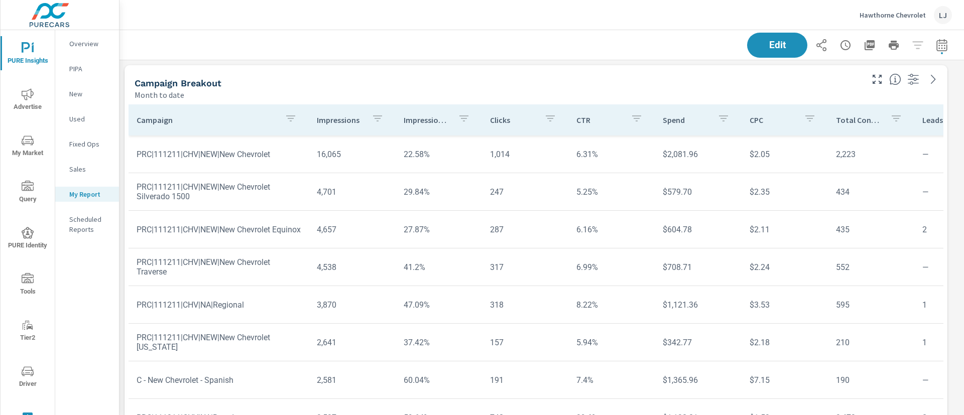
click at [281, 117] on button "button" at bounding box center [291, 119] width 20 height 23
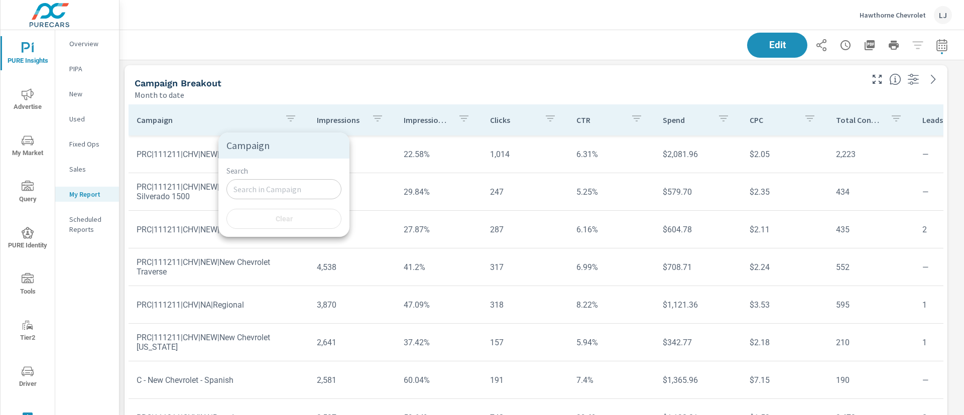
click at [278, 117] on div at bounding box center [482, 207] width 964 height 415
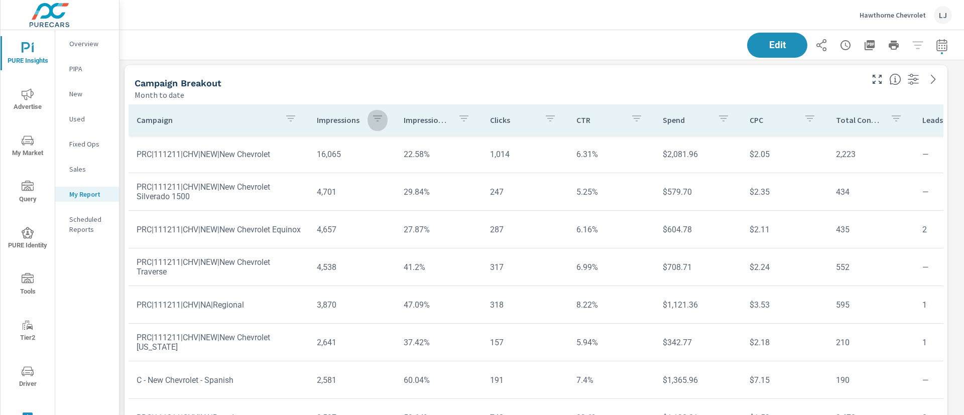
click at [376, 117] on icon "button" at bounding box center [377, 119] width 9 height 6
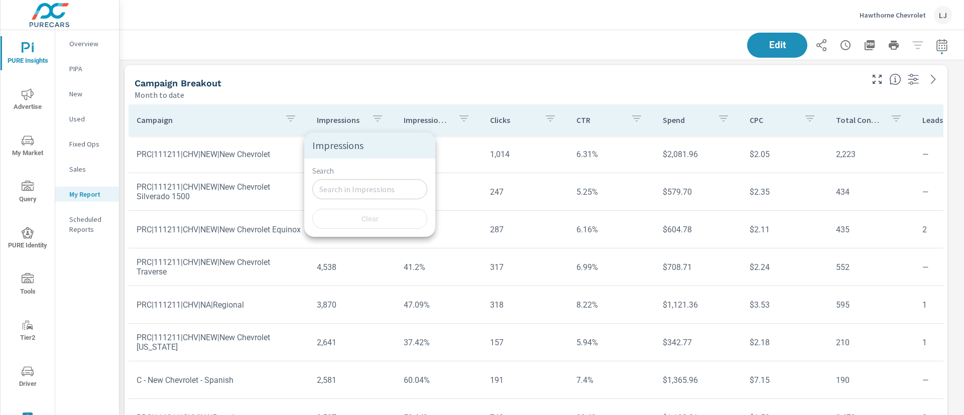
click at [376, 117] on div at bounding box center [482, 207] width 964 height 415
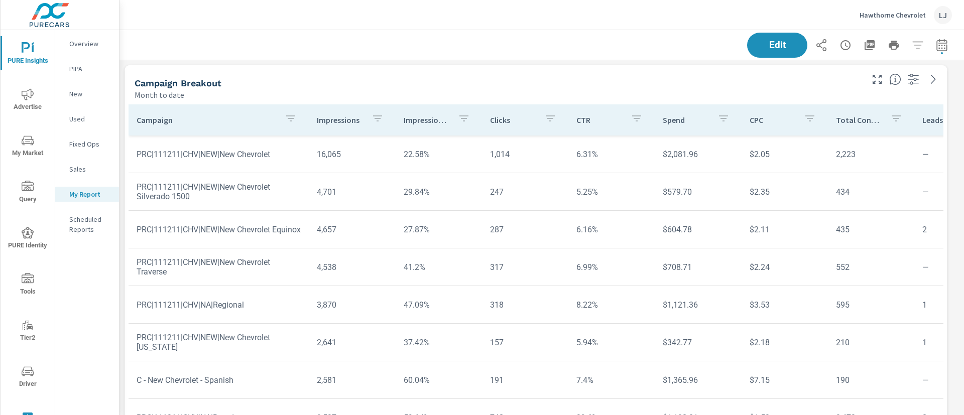
click at [133, 115] on th "Campaign" at bounding box center [219, 119] width 180 height 31
click at [153, 123] on p "Campaign" at bounding box center [207, 120] width 140 height 10
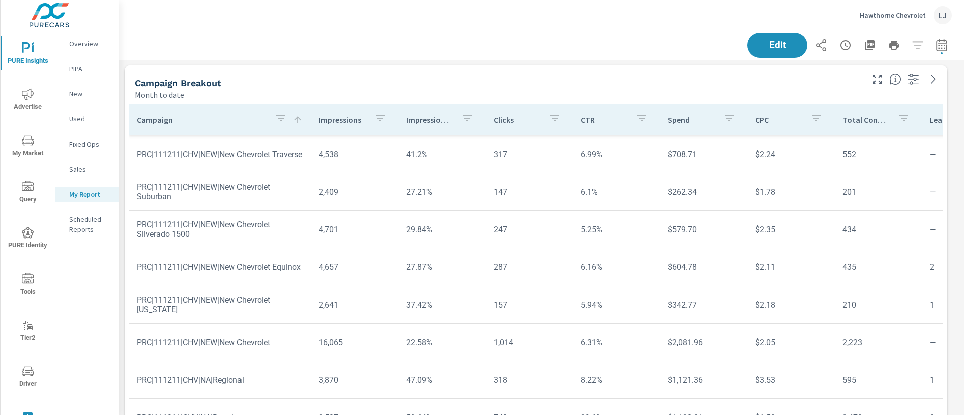
click at [153, 123] on p "Campaign" at bounding box center [202, 120] width 130 height 10
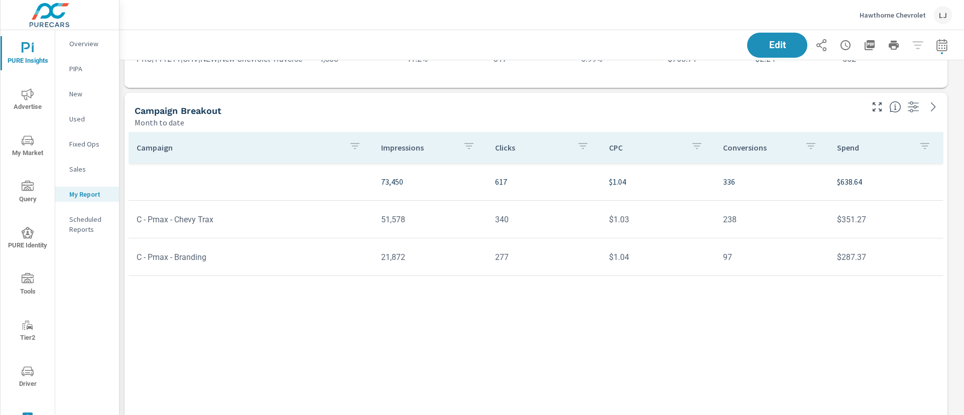
scroll to position [420, 0]
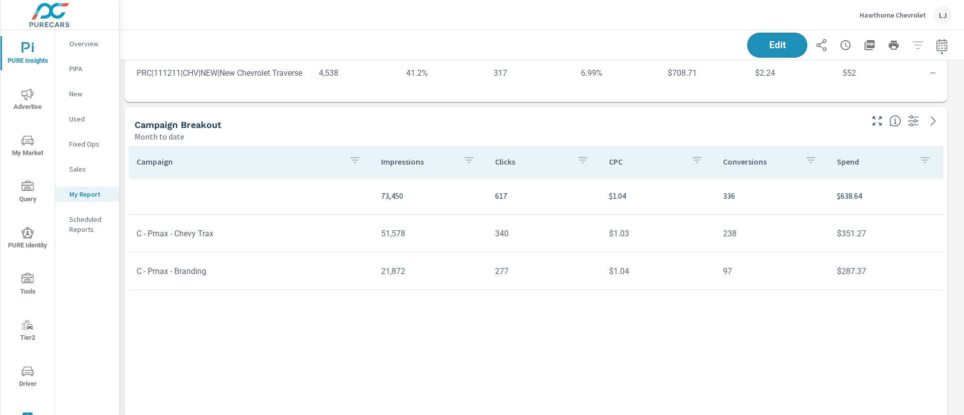
click at [493, 359] on div "Campaign Impressions Clicks CPC Conversions Spend 73,450 617 $1.04 336 $638.64 …" at bounding box center [536, 345] width 815 height 399
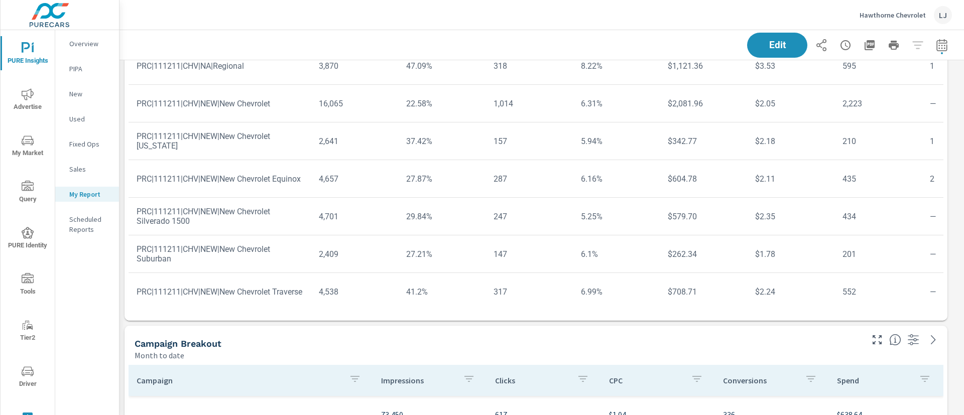
scroll to position [197, 0]
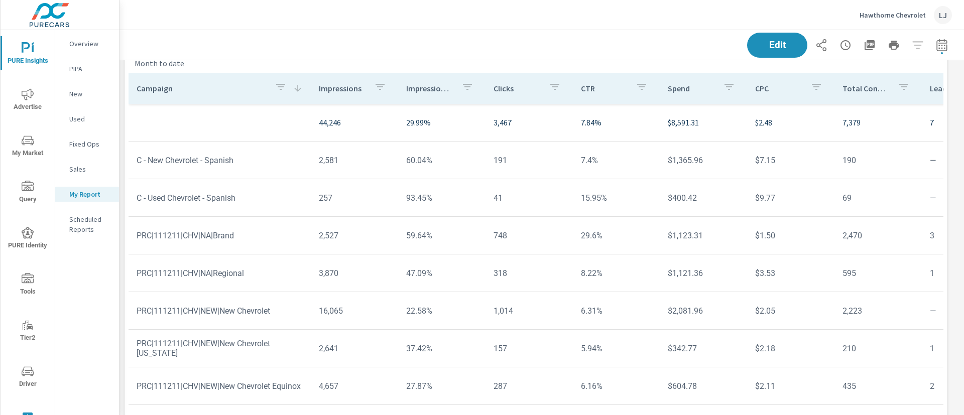
scroll to position [34, 0]
drag, startPoint x: 438, startPoint y: 199, endPoint x: 396, endPoint y: 195, distance: 42.3
click at [398, 195] on td "93.45%" at bounding box center [441, 196] width 87 height 26
click at [469, 200] on td "93.45%" at bounding box center [441, 196] width 87 height 26
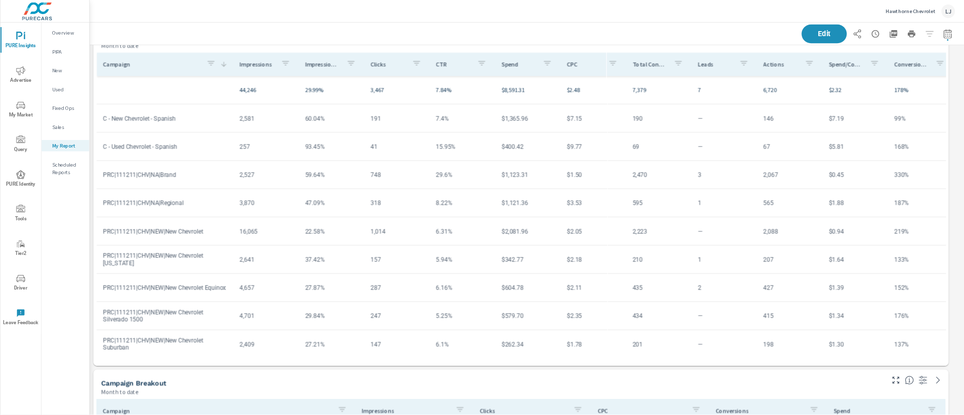
scroll to position [953, 857]
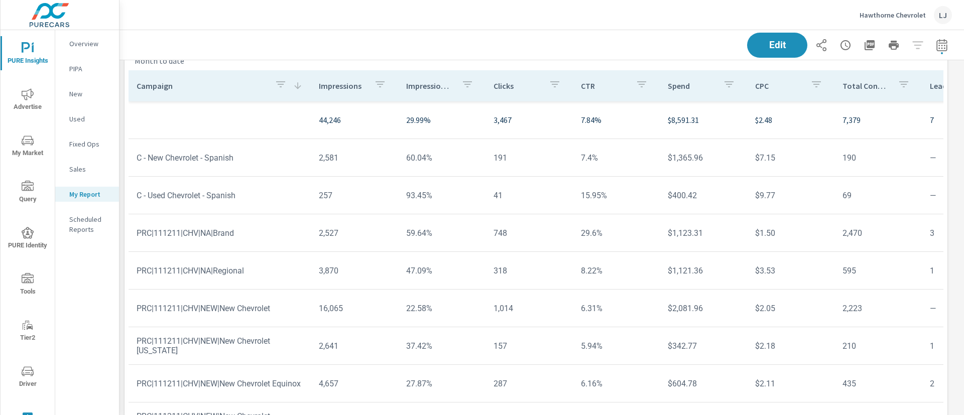
drag, startPoint x: 915, startPoint y: 4, endPoint x: 520, endPoint y: 57, distance: 398.4
click at [520, 57] on div "Edit" at bounding box center [542, 45] width 821 height 30
drag, startPoint x: 326, startPoint y: 198, endPoint x: 315, endPoint y: 198, distance: 10.5
click at [315, 198] on td "257" at bounding box center [354, 196] width 87 height 26
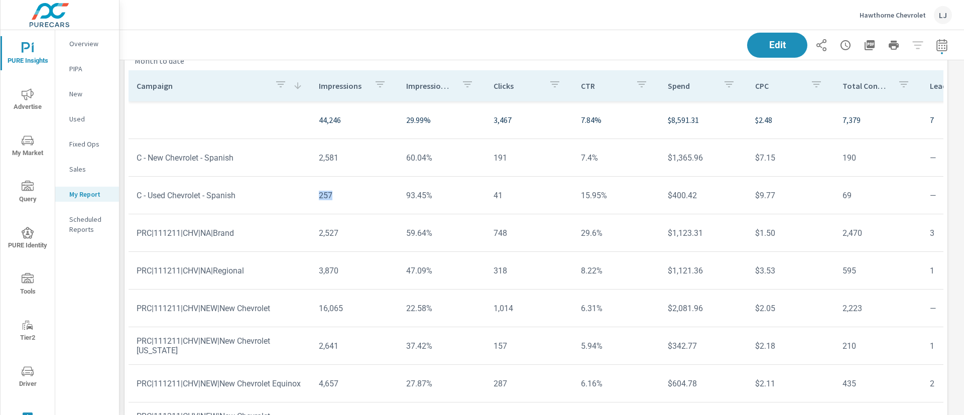
drag, startPoint x: 307, startPoint y: 193, endPoint x: 336, endPoint y: 191, distance: 29.2
click at [336, 191] on tr "C - Used Chevrolet - Spanish 257 93.45% 41 15.95% $400.42 $9.77 69 — 67 $5.81 1…" at bounding box center [788, 196] width 1318 height 38
drag, startPoint x: 402, startPoint y: 195, endPoint x: 429, endPoint y: 196, distance: 27.2
click at [429, 196] on td "93.45%" at bounding box center [441, 196] width 87 height 26
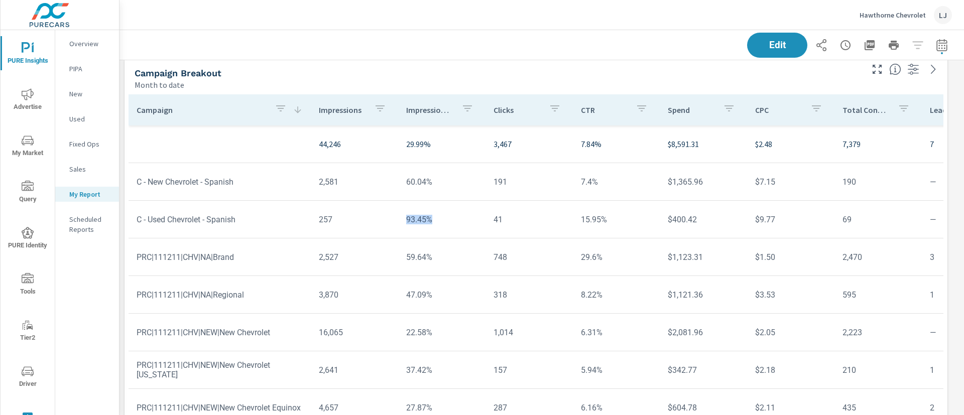
scroll to position [0, 0]
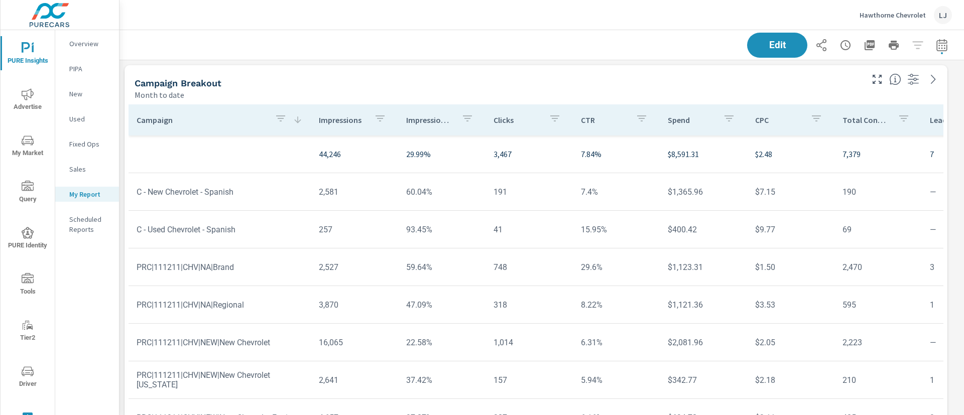
click at [466, 154] on p "29.99%" at bounding box center [441, 154] width 71 height 12
drag, startPoint x: 570, startPoint y: 195, endPoint x: 597, endPoint y: 194, distance: 27.2
click at [597, 194] on td "7.4%" at bounding box center [616, 192] width 87 height 26
click at [789, 193] on td "$7.15" at bounding box center [790, 192] width 87 height 26
drag, startPoint x: 774, startPoint y: 194, endPoint x: 743, endPoint y: 194, distance: 30.6
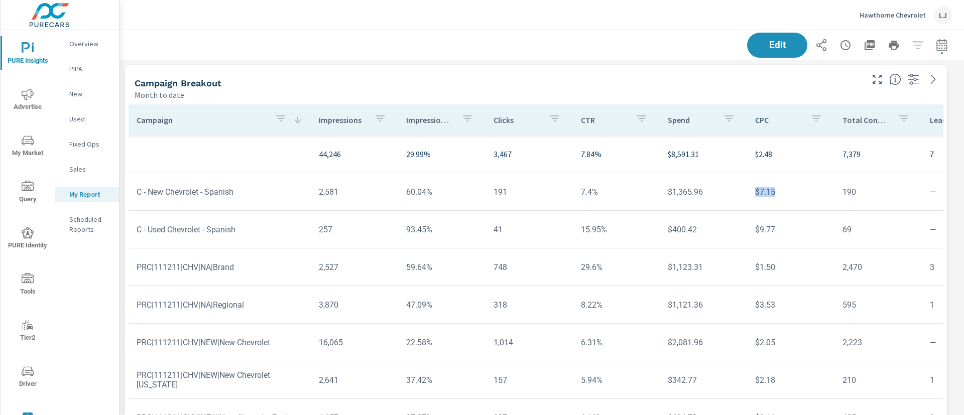
click at [747, 194] on td "$7.15" at bounding box center [790, 192] width 87 height 26
drag, startPoint x: 397, startPoint y: 233, endPoint x: 427, endPoint y: 229, distance: 30.9
click at [427, 229] on td "93.45%" at bounding box center [441, 230] width 87 height 26
drag, startPoint x: 339, startPoint y: 228, endPoint x: 308, endPoint y: 226, distance: 30.7
click at [311, 226] on td "257" at bounding box center [354, 230] width 87 height 26
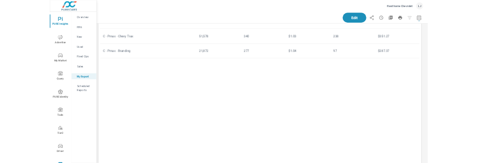
scroll to position [453, 0]
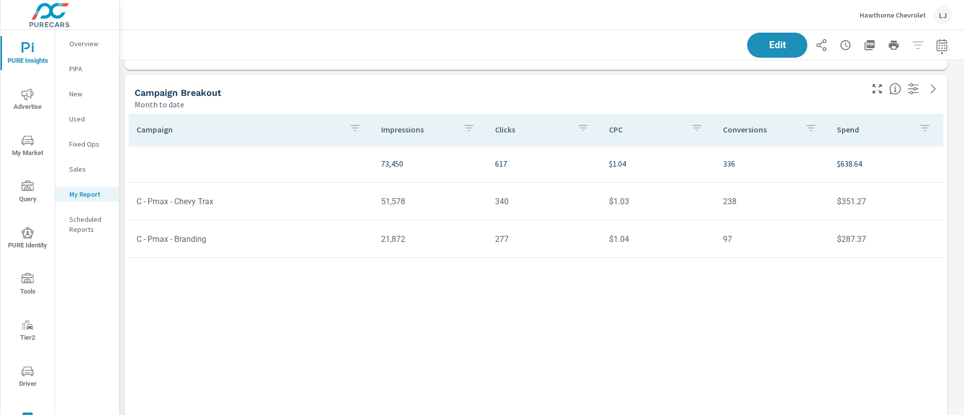
click at [348, 129] on button "button" at bounding box center [355, 129] width 20 height 23
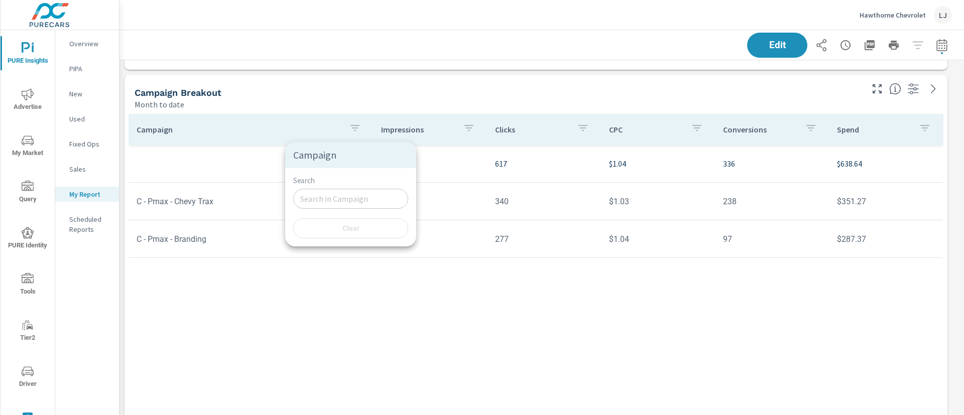
click at [337, 199] on input "Search" at bounding box center [350, 199] width 115 height 20
click at [413, 308] on div at bounding box center [482, 207] width 964 height 415
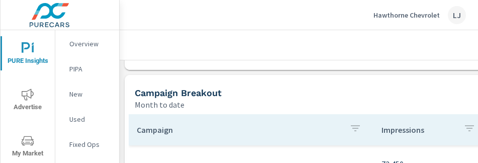
scroll to position [953, 857]
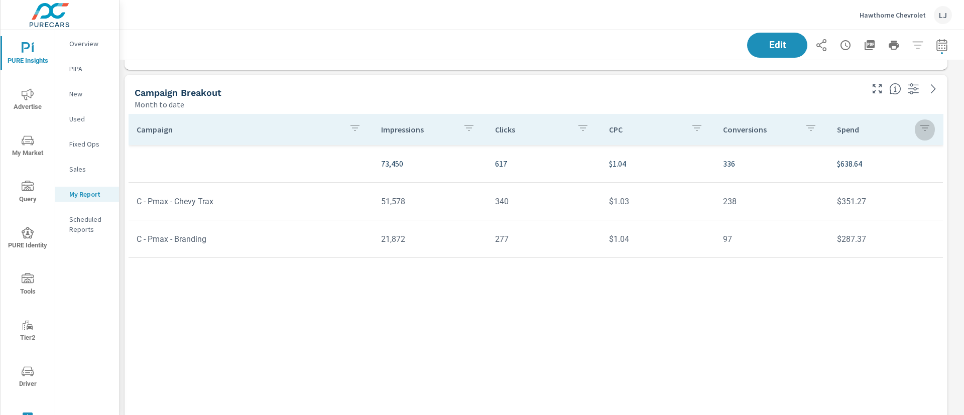
click at [925, 121] on button "button" at bounding box center [925, 129] width 20 height 23
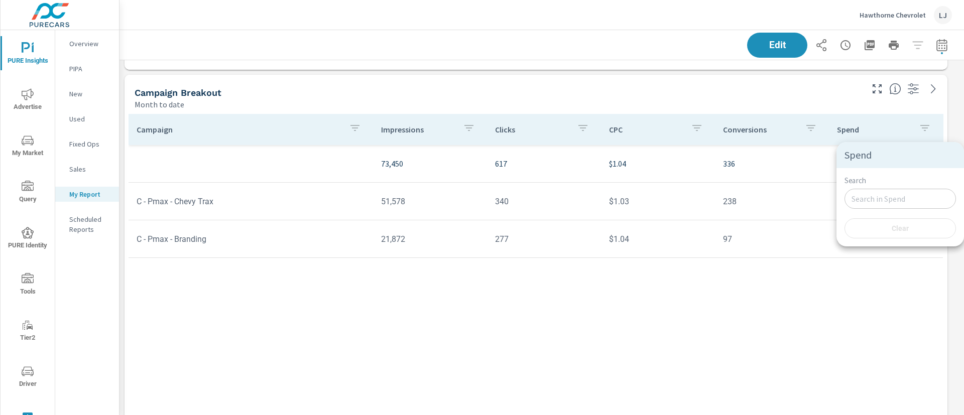
click at [925, 121] on div at bounding box center [482, 207] width 964 height 415
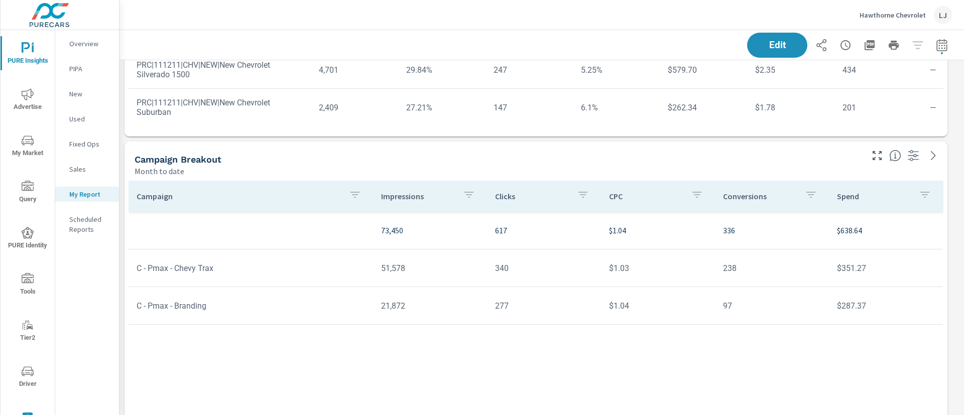
scroll to position [392, 0]
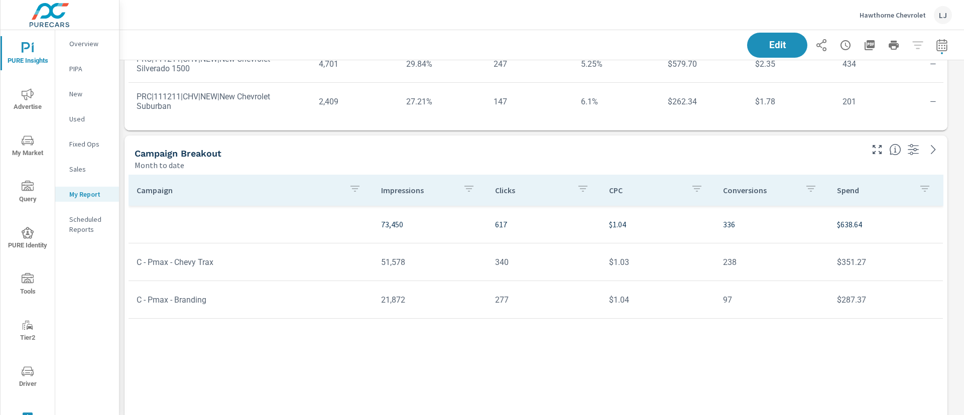
click at [630, 356] on div "Campaign Impressions Clicks CPC Conversions Spend 73,450 617 $1.04 336 $638.64 …" at bounding box center [536, 374] width 815 height 399
click at [909, 145] on icon "button" at bounding box center [914, 150] width 12 height 12
click at [571, 331] on div "Campaign Impressions Clicks CPC Conversions Spend 73,450 617 $1.04 336 $638.64 …" at bounding box center [536, 374] width 815 height 399
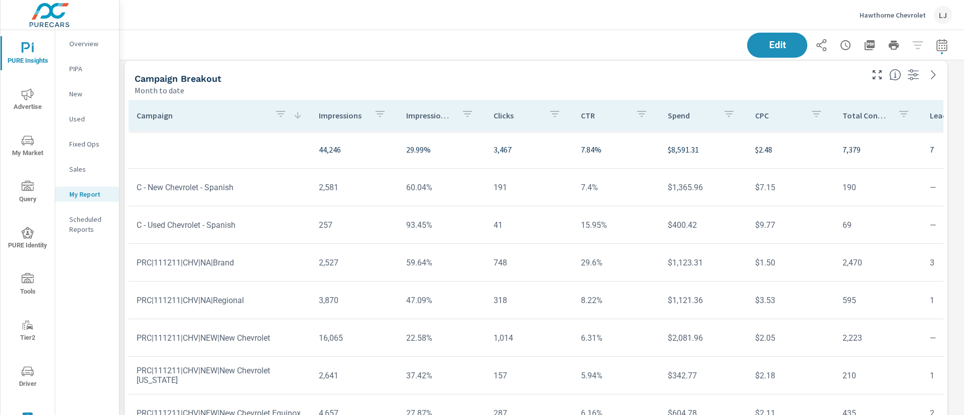
scroll to position [0, 0]
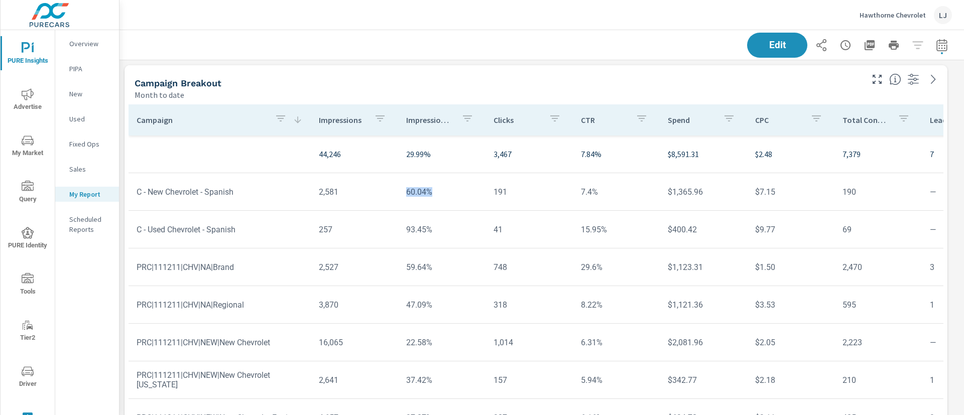
drag, startPoint x: 430, startPoint y: 194, endPoint x: 397, endPoint y: 197, distance: 33.3
click at [398, 197] on td "60.04%" at bounding box center [441, 192] width 87 height 26
click at [348, 191] on td "2,581" at bounding box center [354, 192] width 87 height 26
drag, startPoint x: 431, startPoint y: 229, endPoint x: 397, endPoint y: 230, distance: 34.7
click at [398, 230] on td "93.45%" at bounding box center [441, 230] width 87 height 26
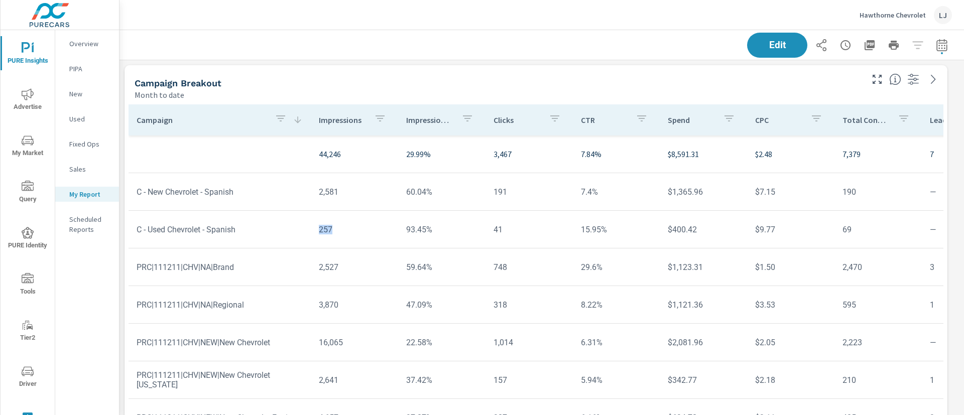
drag, startPoint x: 338, startPoint y: 234, endPoint x: 309, endPoint y: 236, distance: 29.2
click at [311, 236] on td "257" at bounding box center [354, 230] width 87 height 26
click at [297, 53] on div "Edit" at bounding box center [542, 45] width 821 height 30
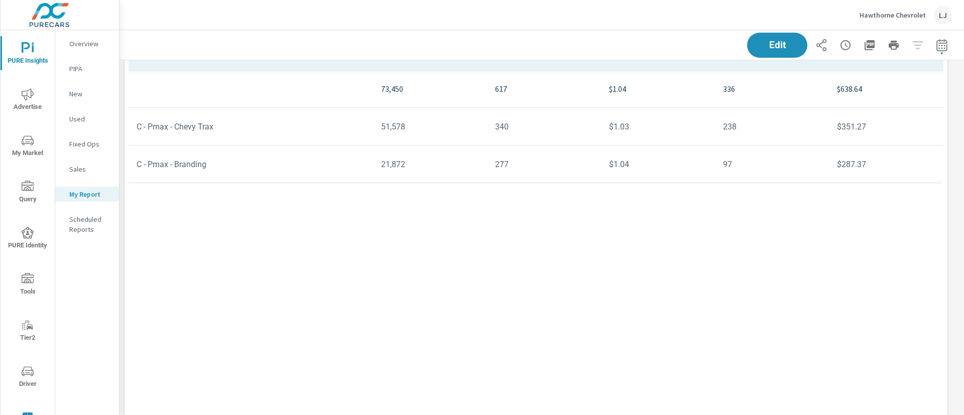
scroll to position [452, 0]
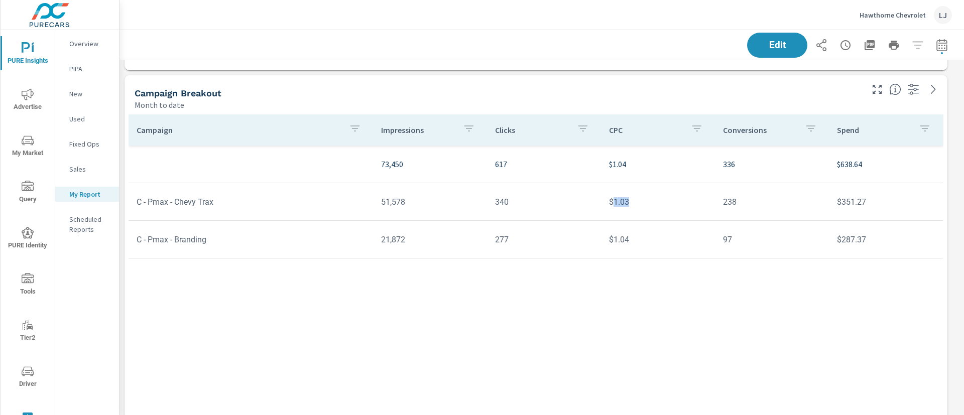
drag, startPoint x: 640, startPoint y: 202, endPoint x: 613, endPoint y: 201, distance: 27.1
click at [613, 201] on td "$1.03" at bounding box center [658, 202] width 114 height 26
click at [645, 209] on td "$1.03" at bounding box center [658, 202] width 114 height 26
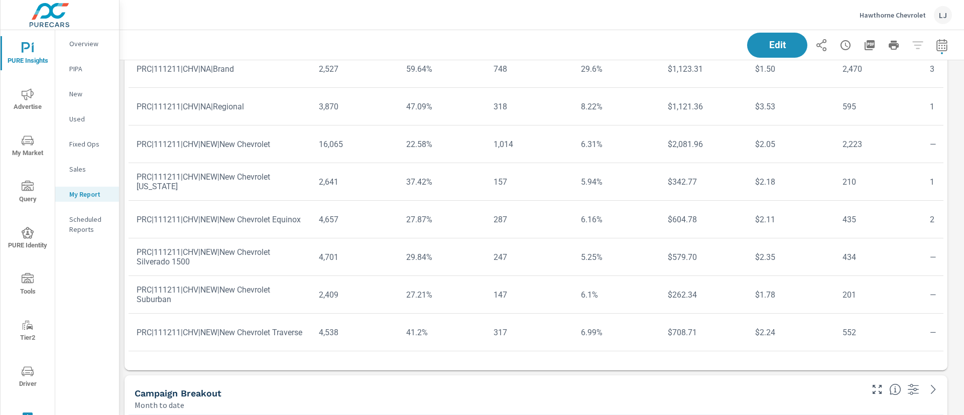
scroll to position [151, 0]
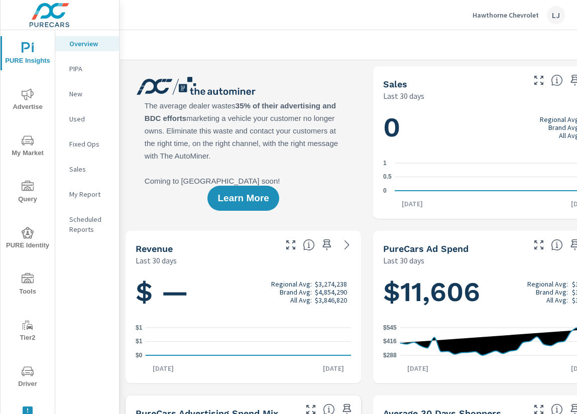
scroll to position [1, 0]
click at [23, 374] on icon "nav menu" at bounding box center [28, 372] width 12 height 10
